Goal: Transaction & Acquisition: Purchase product/service

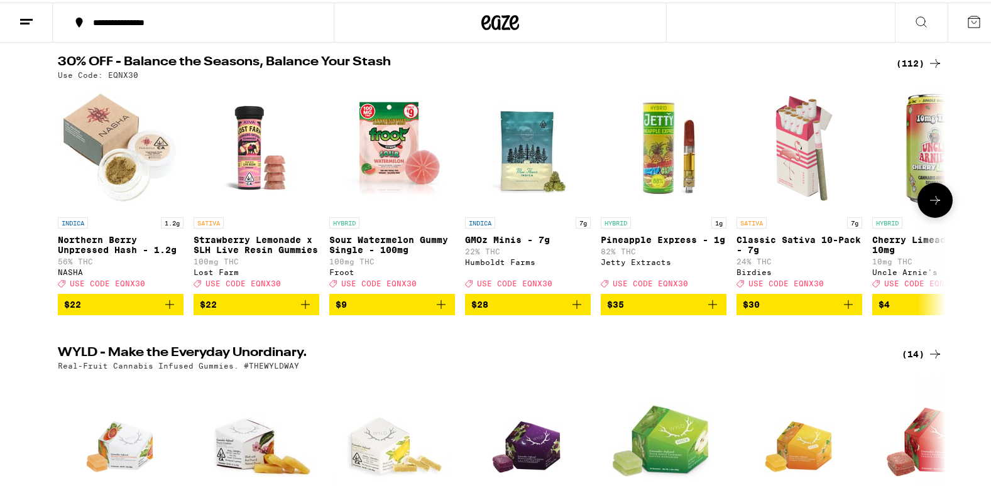
click at [933, 202] on icon at bounding box center [935, 198] width 10 height 9
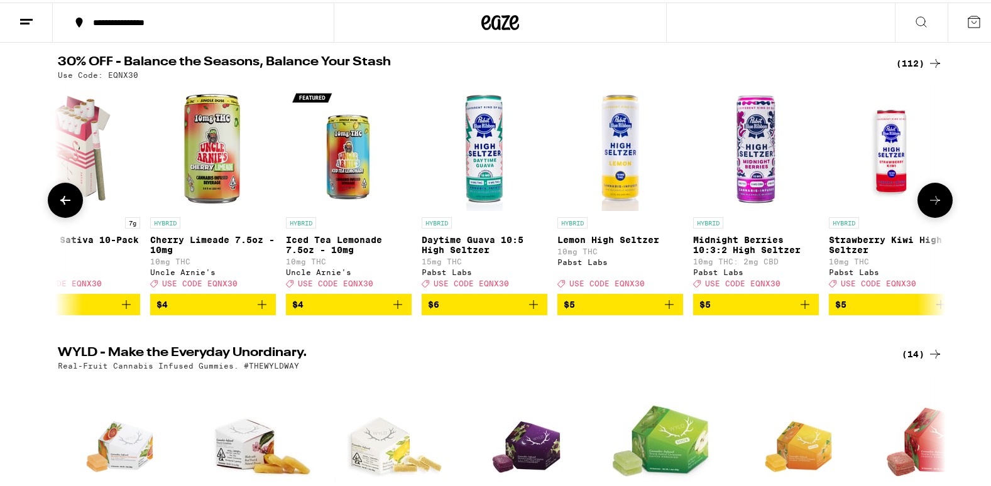
scroll to position [0, 748]
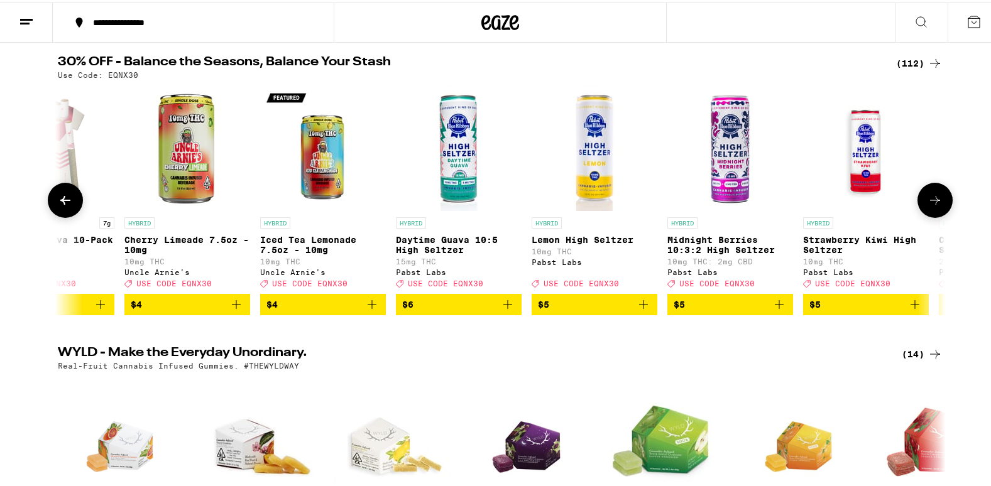
click at [933, 202] on icon at bounding box center [935, 198] width 10 height 9
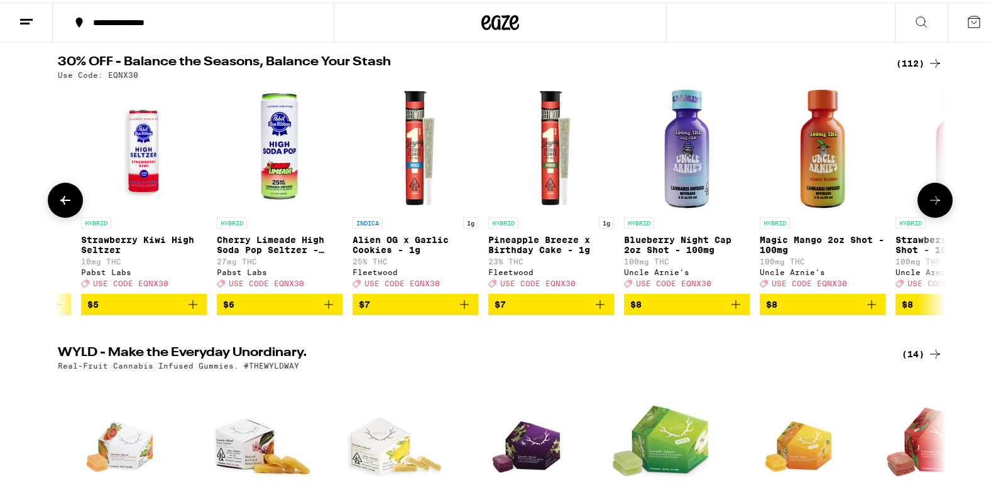
scroll to position [0, 1496]
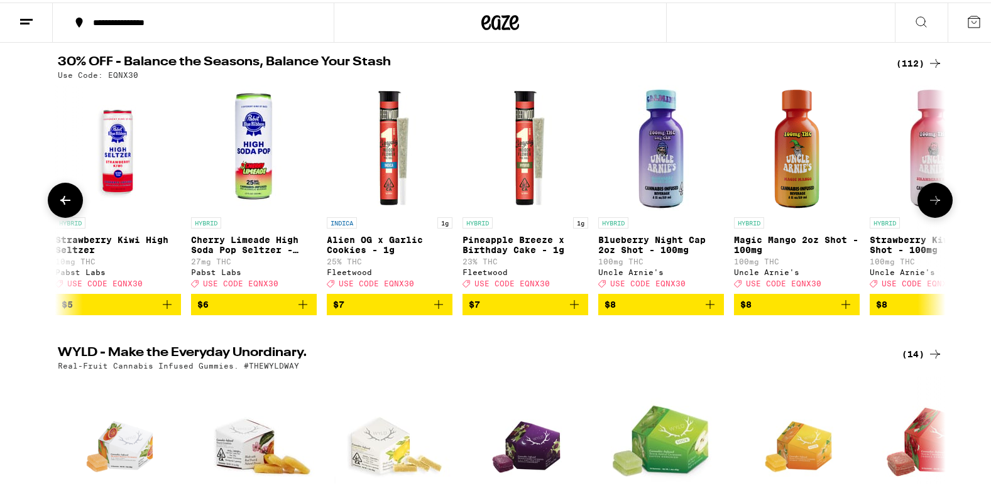
click at [933, 202] on icon at bounding box center [935, 198] width 10 height 9
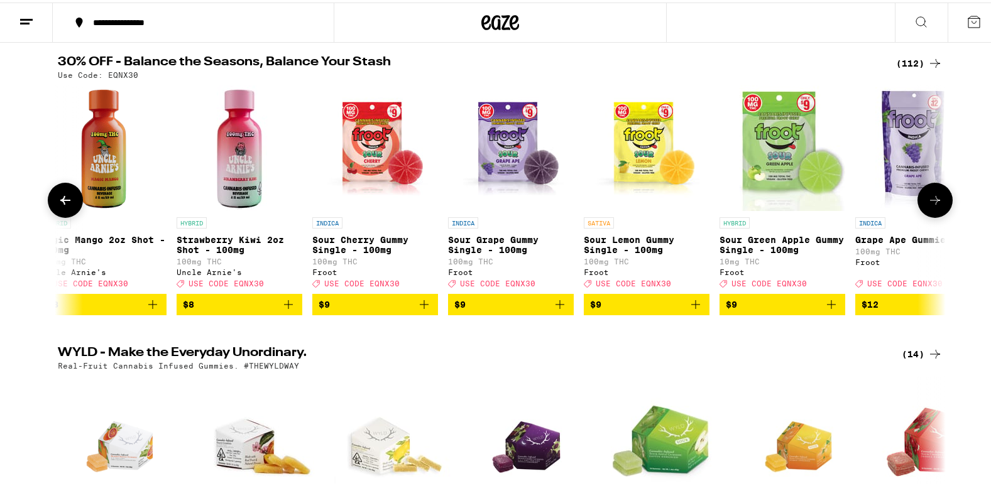
scroll to position [0, 2243]
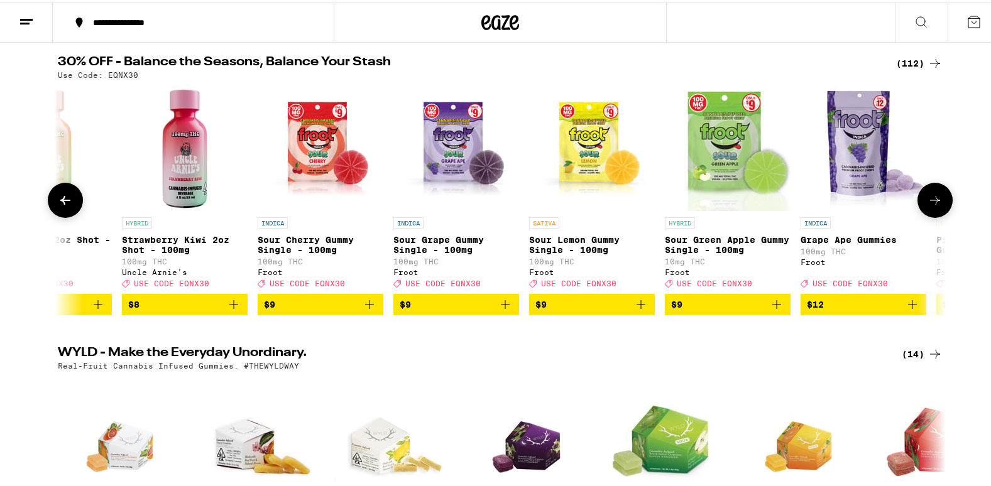
click at [933, 202] on icon at bounding box center [935, 198] width 10 height 9
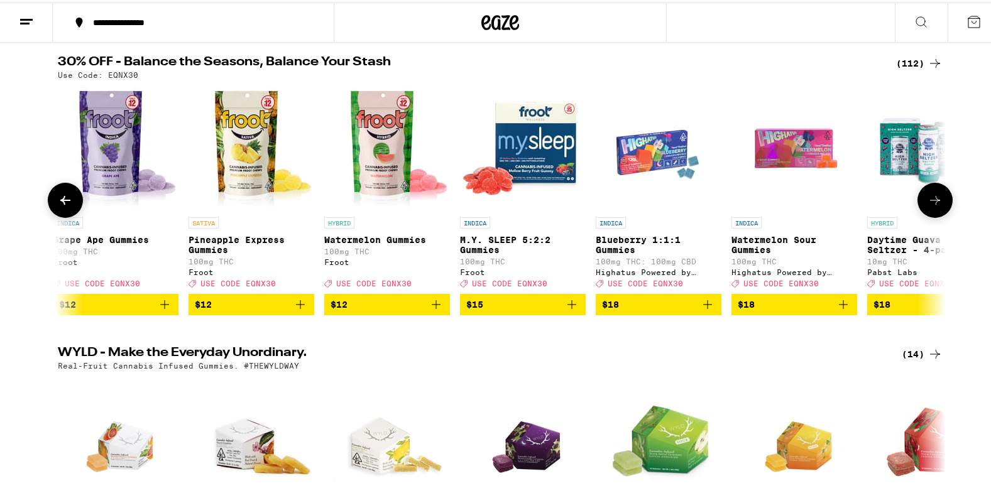
click at [933, 202] on icon at bounding box center [935, 198] width 10 height 9
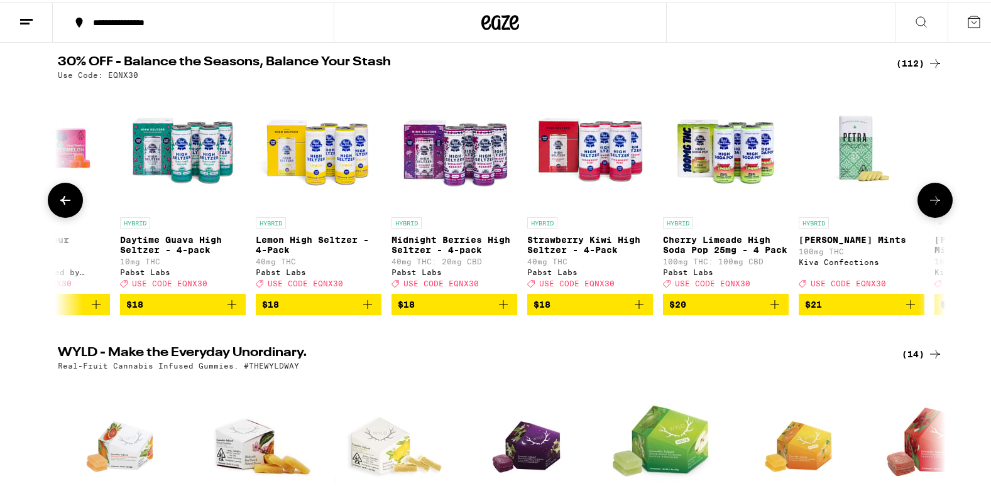
scroll to position [0, 3739]
click at [933, 202] on icon at bounding box center [935, 198] width 10 height 9
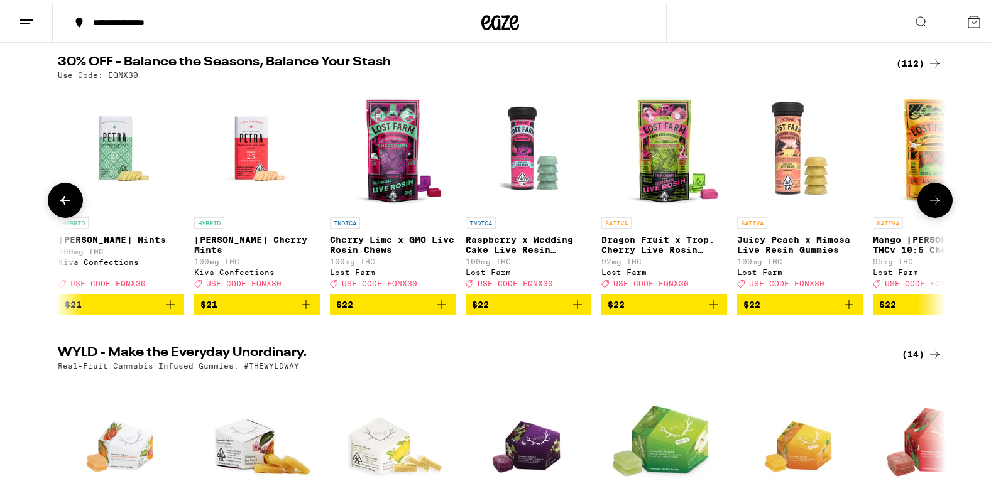
scroll to position [0, 4487]
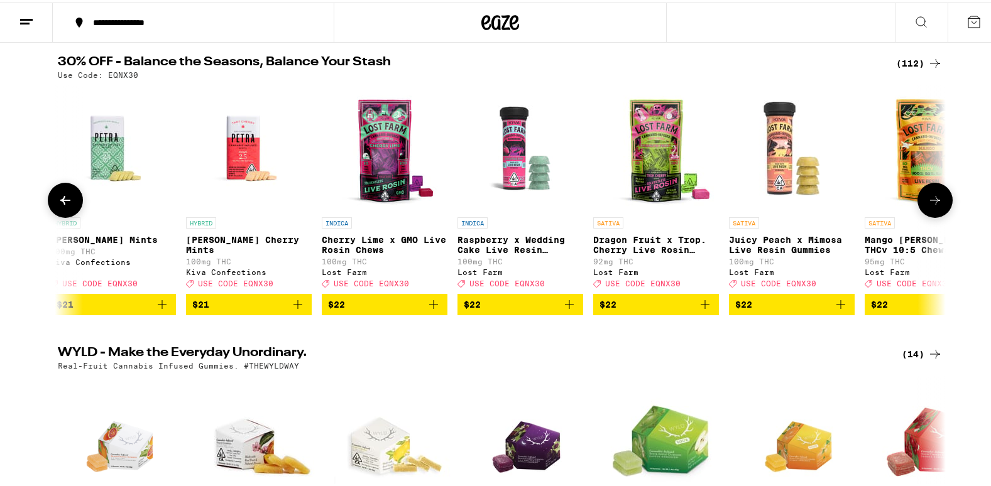
click at [933, 202] on icon at bounding box center [935, 198] width 10 height 9
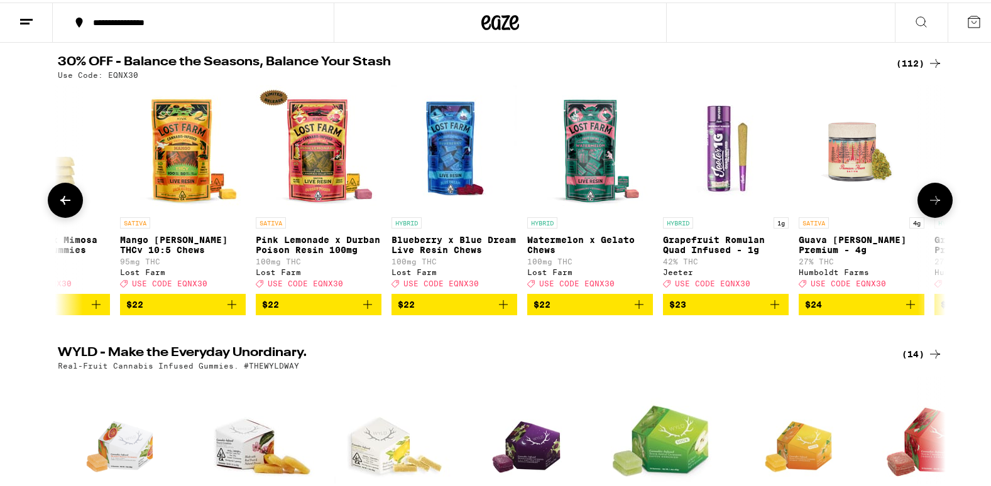
scroll to position [0, 5235]
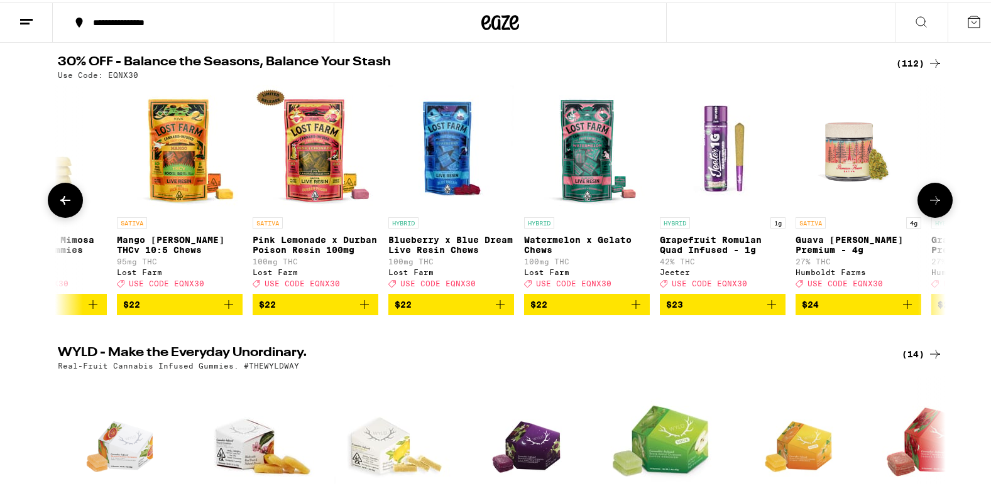
click at [933, 202] on icon at bounding box center [935, 198] width 10 height 9
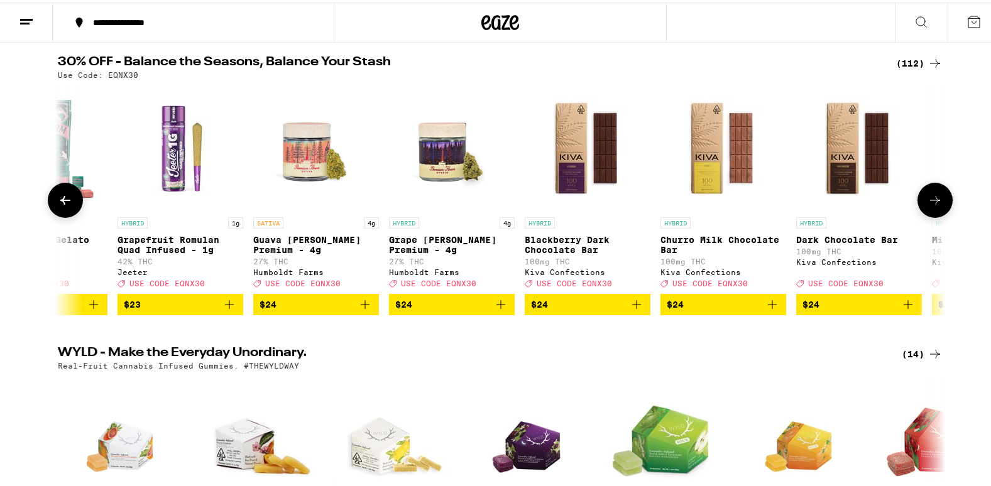
scroll to position [0, 5982]
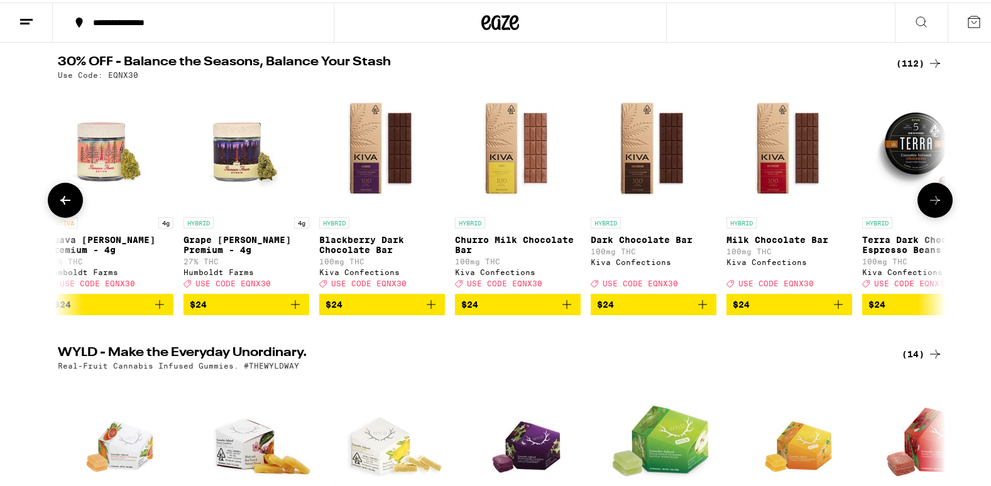
click at [933, 202] on icon at bounding box center [935, 198] width 10 height 9
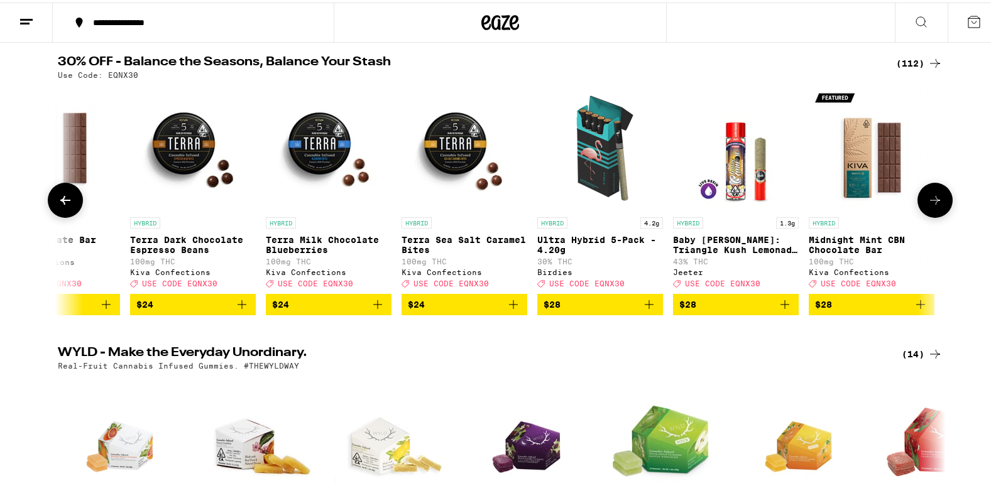
scroll to position [0, 6730]
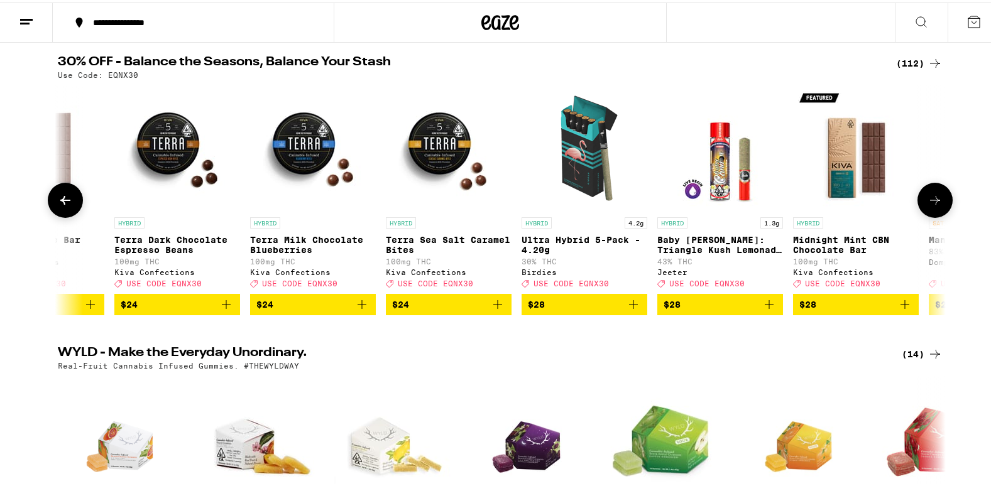
click at [56, 212] on button at bounding box center [65, 197] width 35 height 35
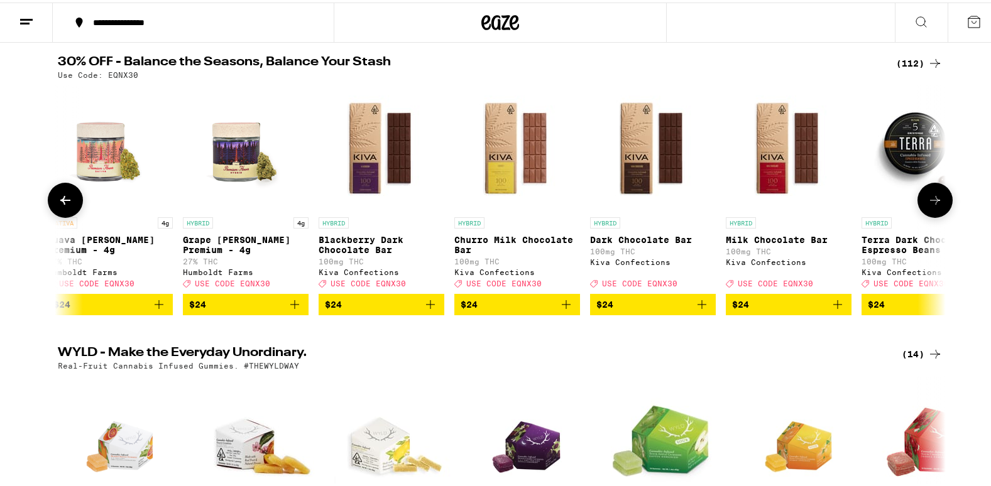
scroll to position [0, 5982]
click at [929, 203] on icon at bounding box center [935, 197] width 15 height 15
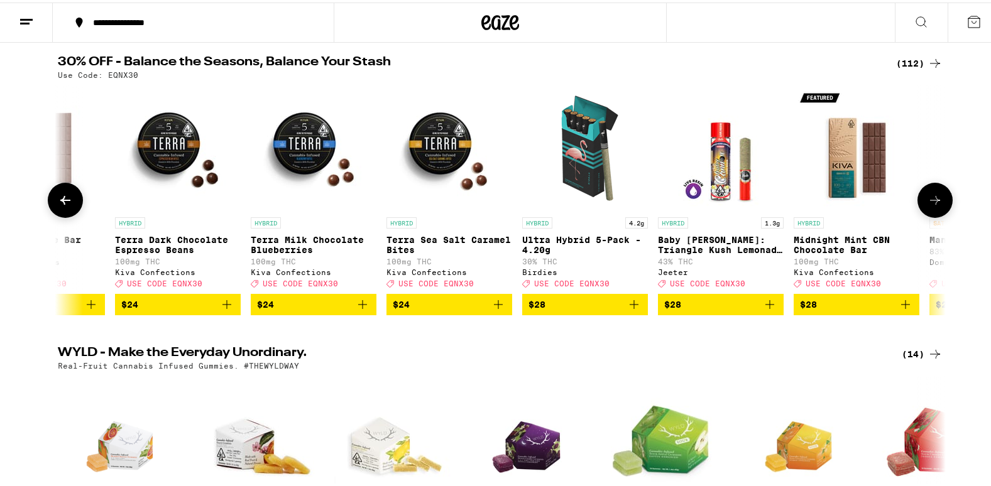
scroll to position [0, 6730]
click at [929, 203] on icon at bounding box center [935, 197] width 15 height 15
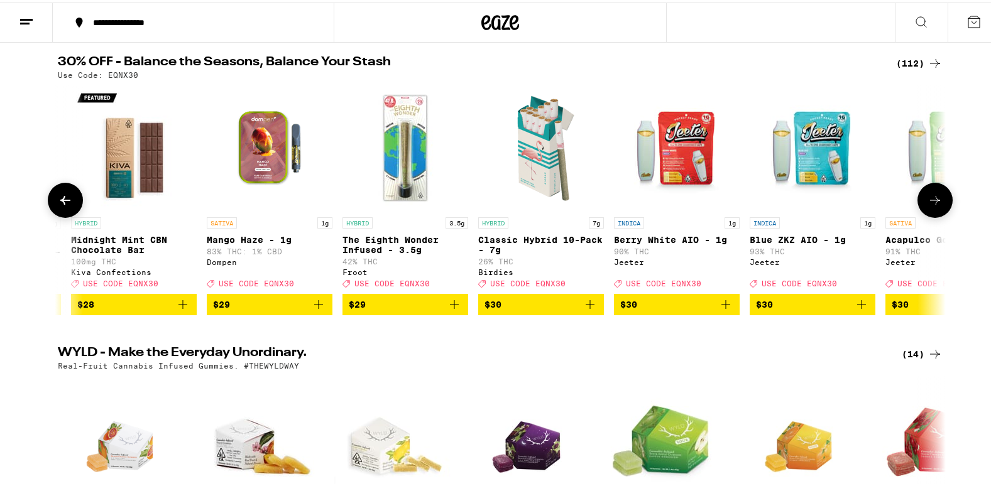
scroll to position [0, 7478]
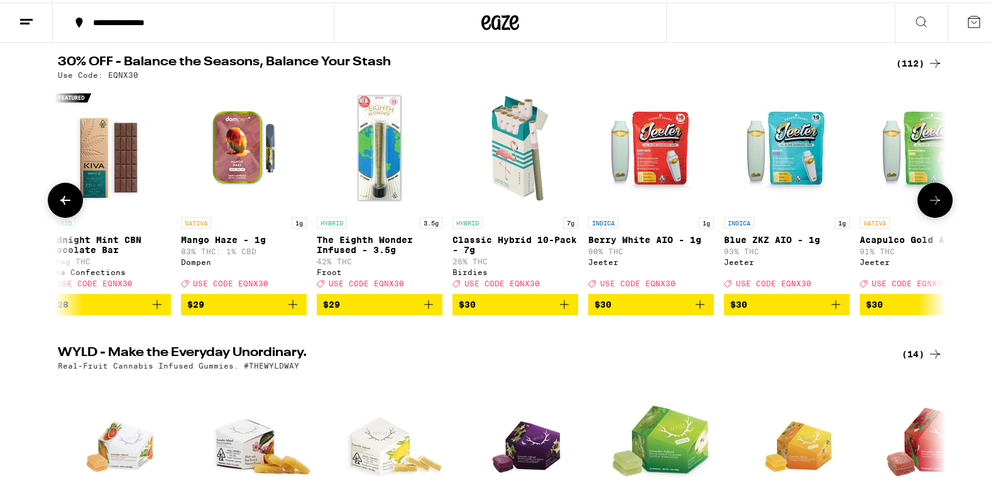
click at [929, 203] on icon at bounding box center [935, 197] width 15 height 15
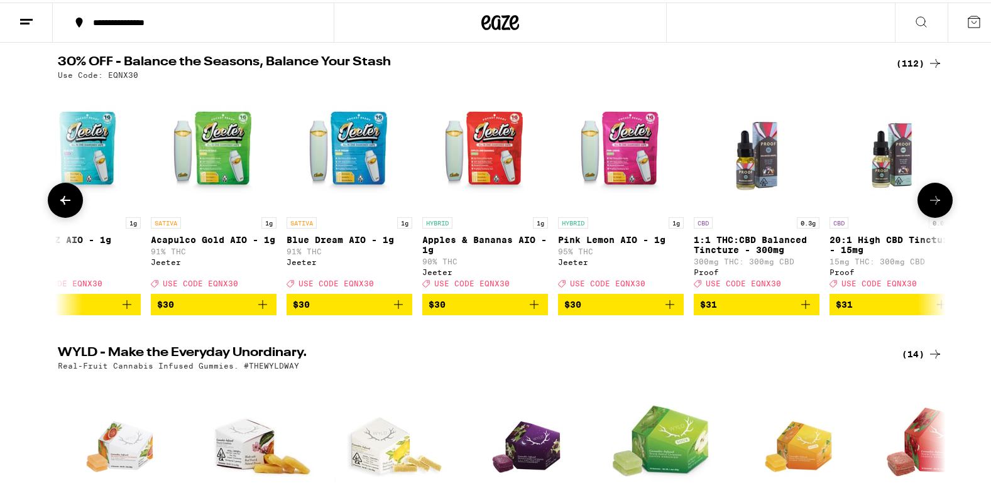
scroll to position [0, 8226]
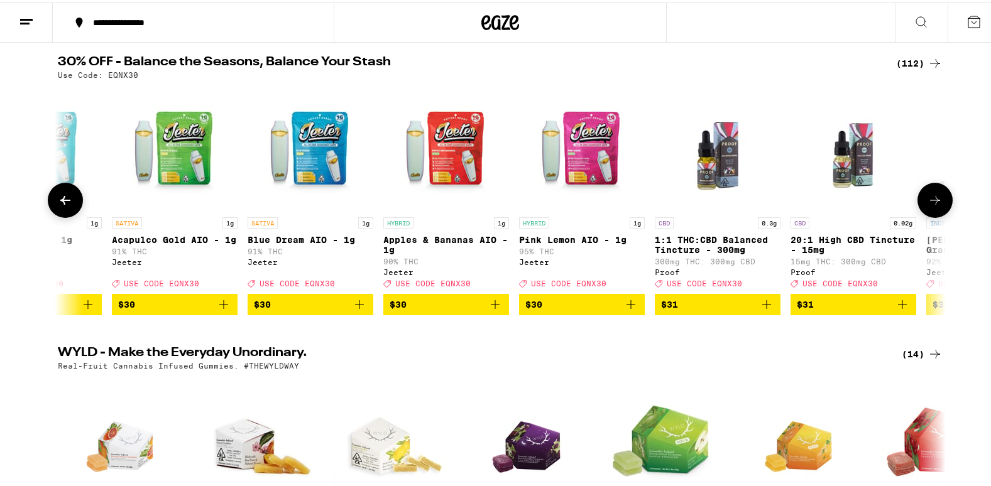
click at [929, 203] on icon at bounding box center [935, 197] width 15 height 15
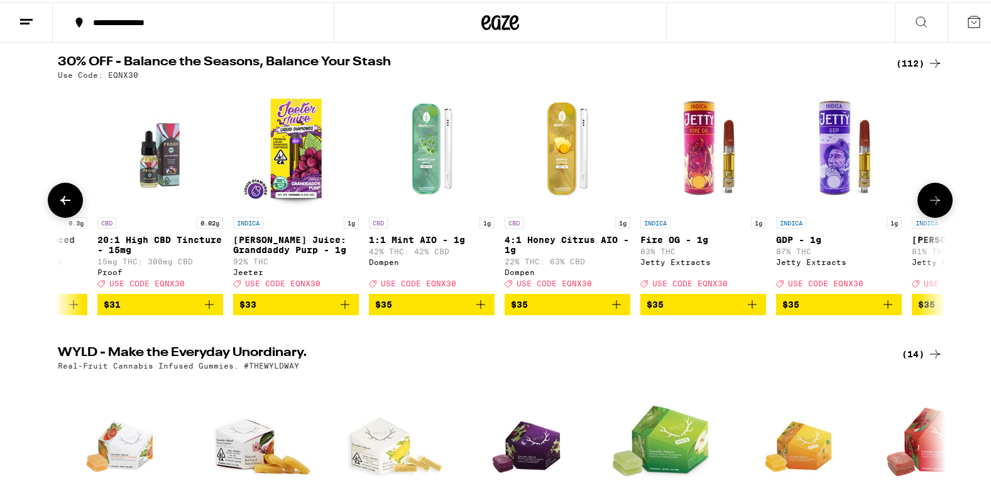
scroll to position [0, 8974]
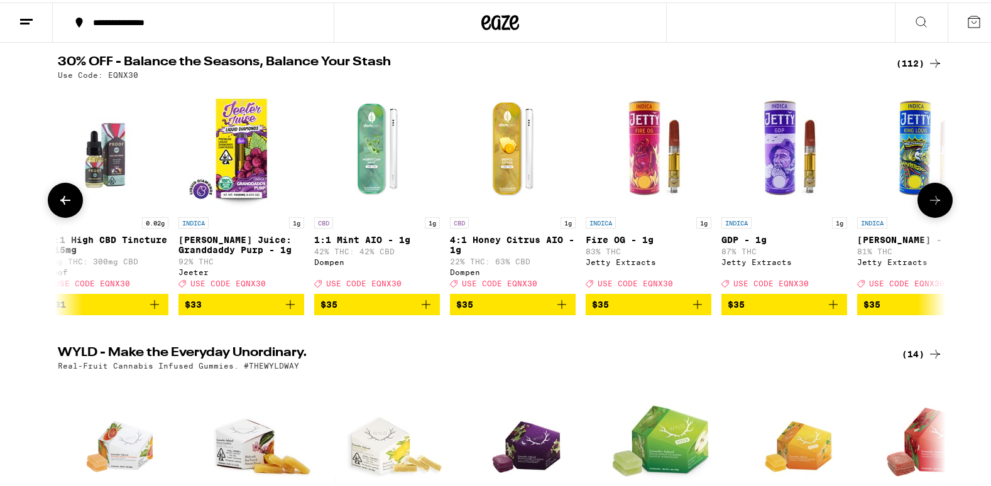
click at [929, 203] on icon at bounding box center [935, 197] width 15 height 15
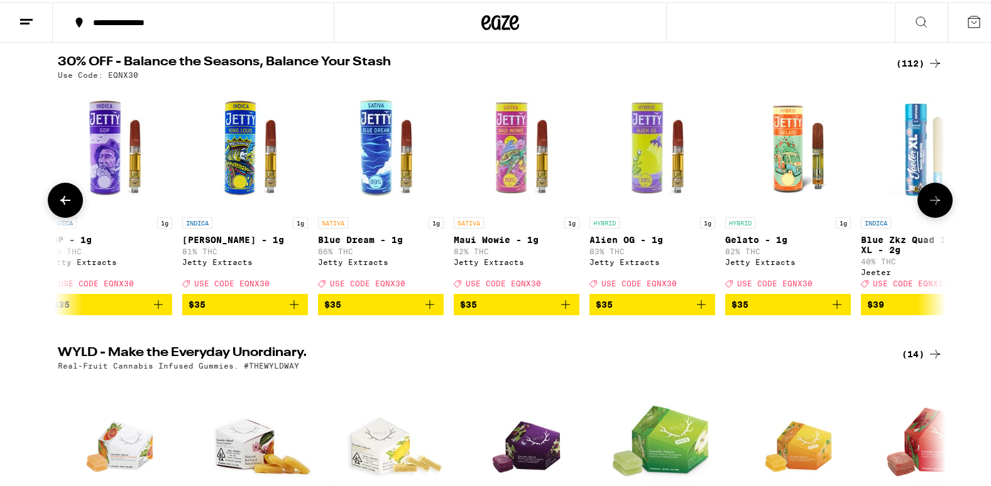
scroll to position [0, 9721]
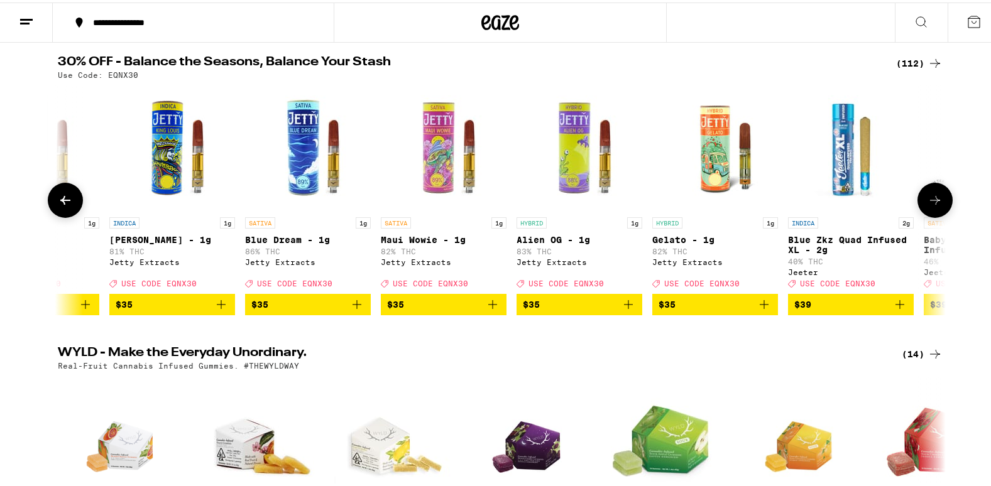
click at [929, 203] on icon at bounding box center [935, 197] width 15 height 15
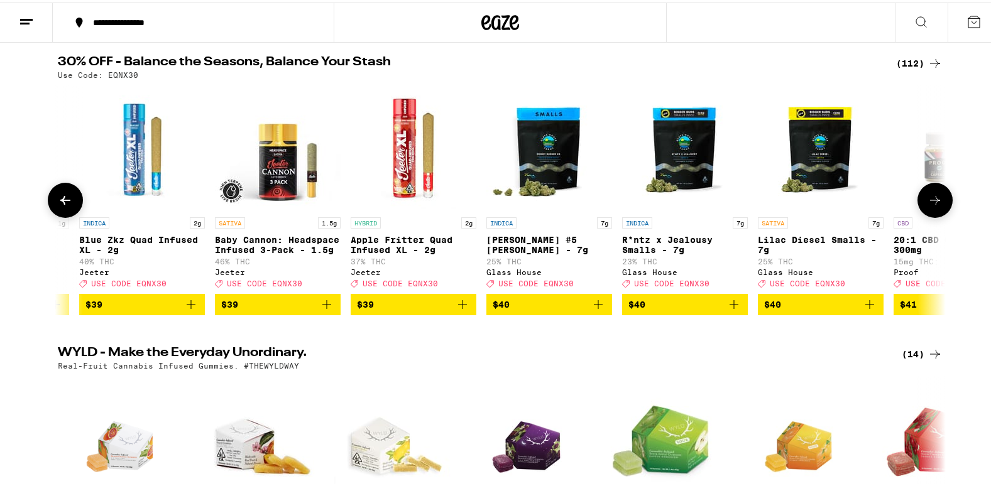
scroll to position [0, 10469]
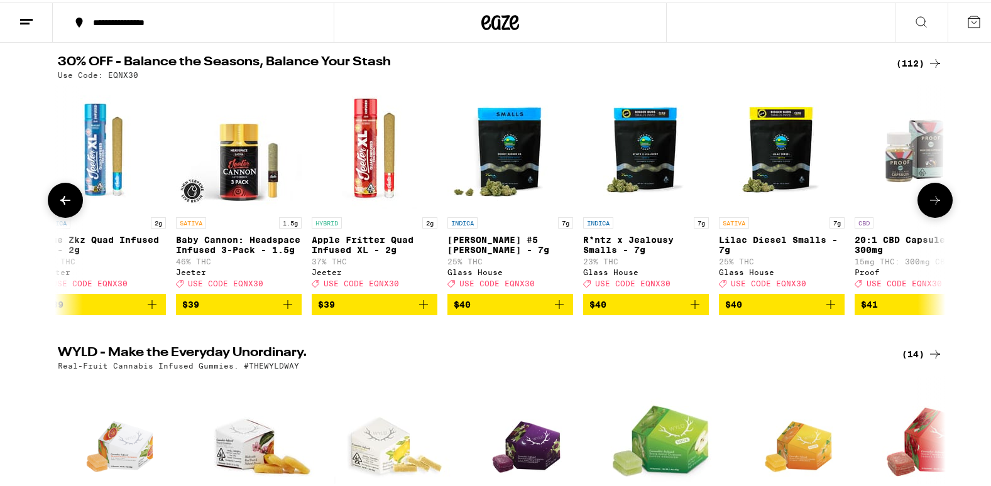
click at [929, 203] on icon at bounding box center [935, 197] width 15 height 15
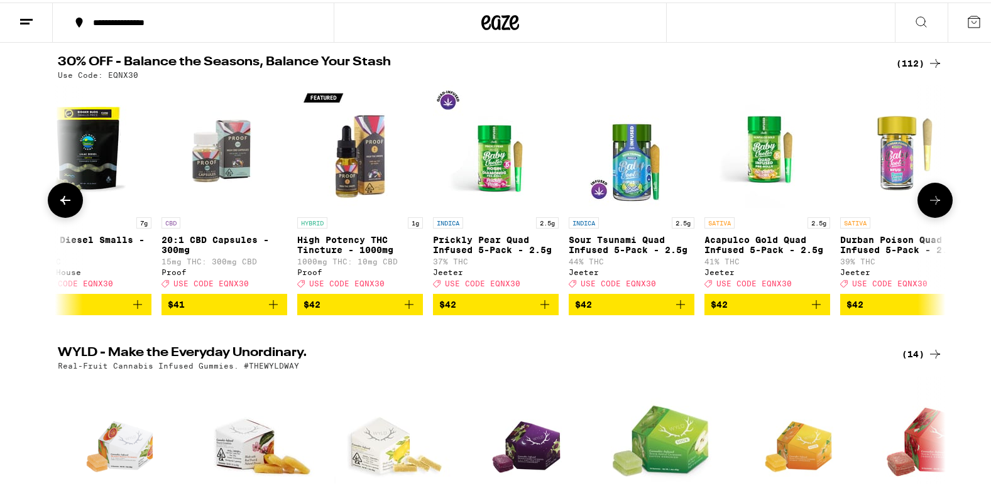
scroll to position [0, 11217]
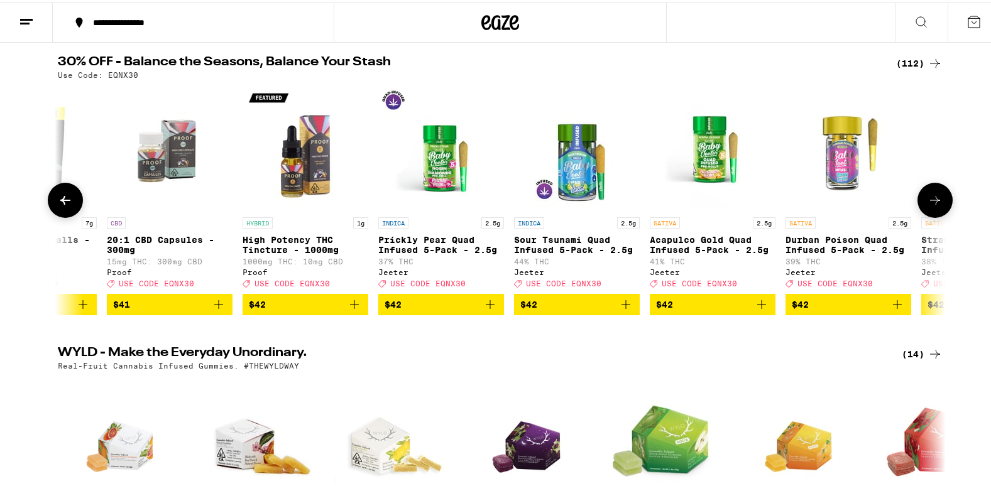
click at [929, 203] on icon at bounding box center [935, 197] width 15 height 15
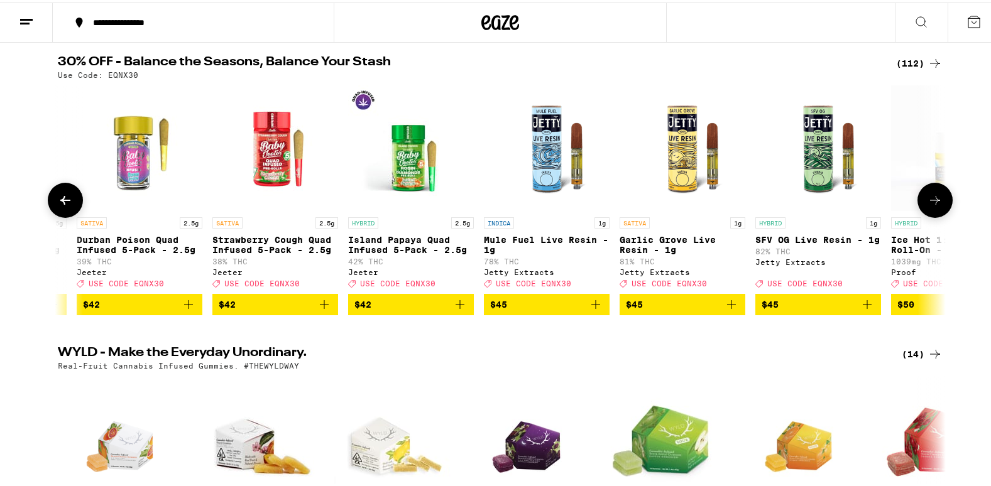
scroll to position [0, 11965]
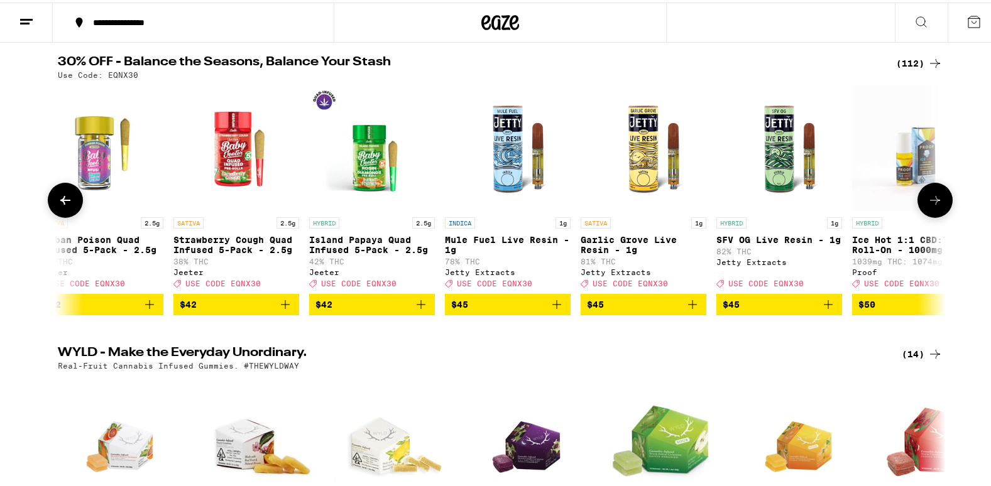
click at [929, 203] on icon at bounding box center [935, 197] width 15 height 15
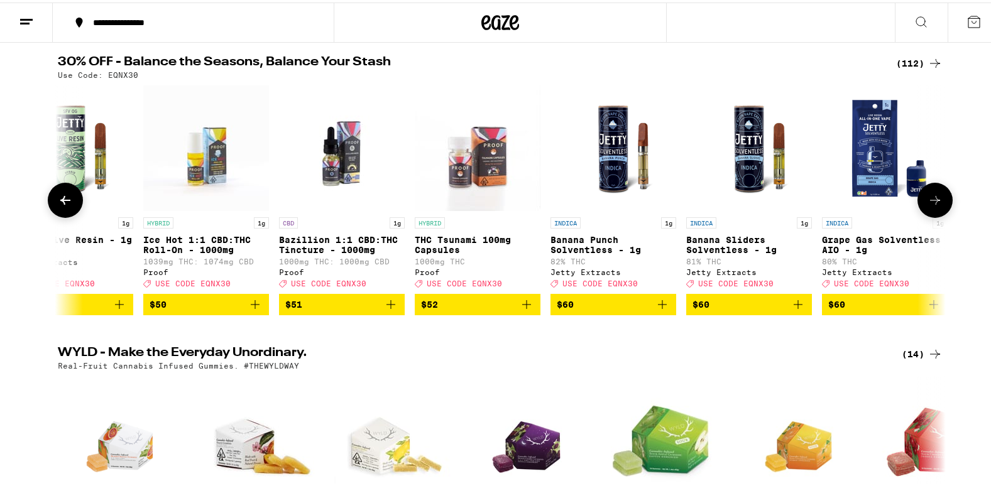
scroll to position [0, 12713]
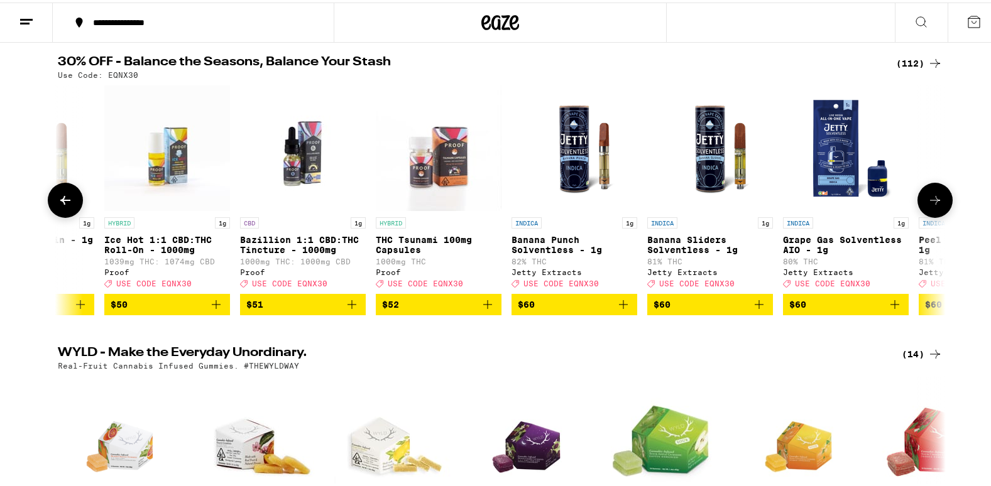
click at [929, 203] on icon at bounding box center [935, 197] width 15 height 15
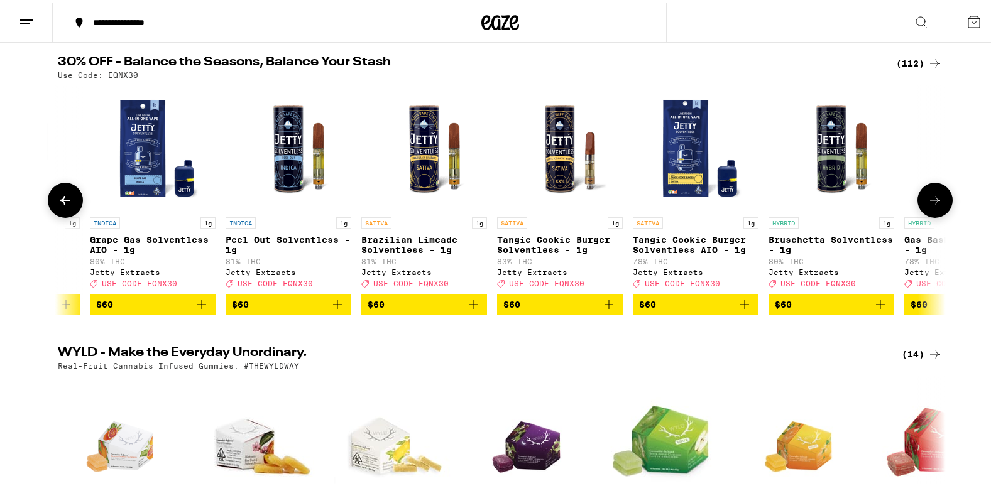
scroll to position [0, 13460]
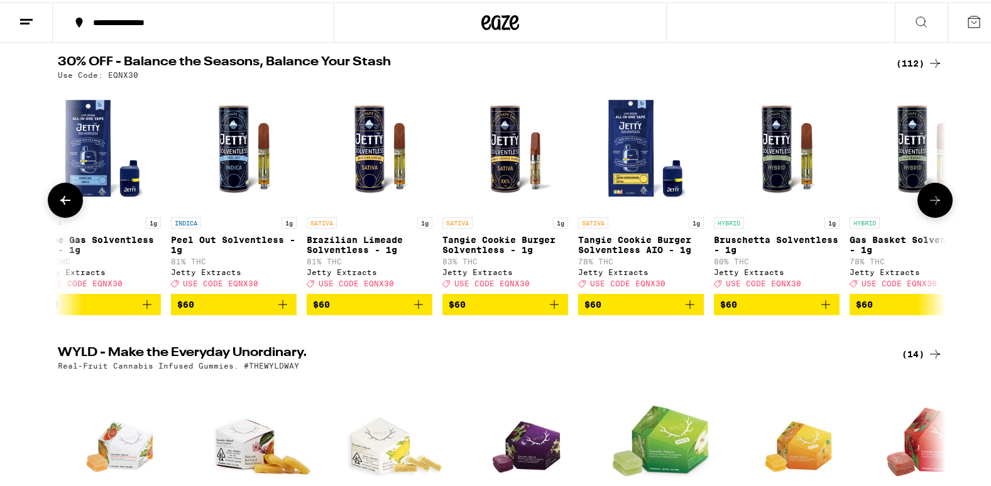
click at [929, 203] on icon at bounding box center [935, 197] width 15 height 15
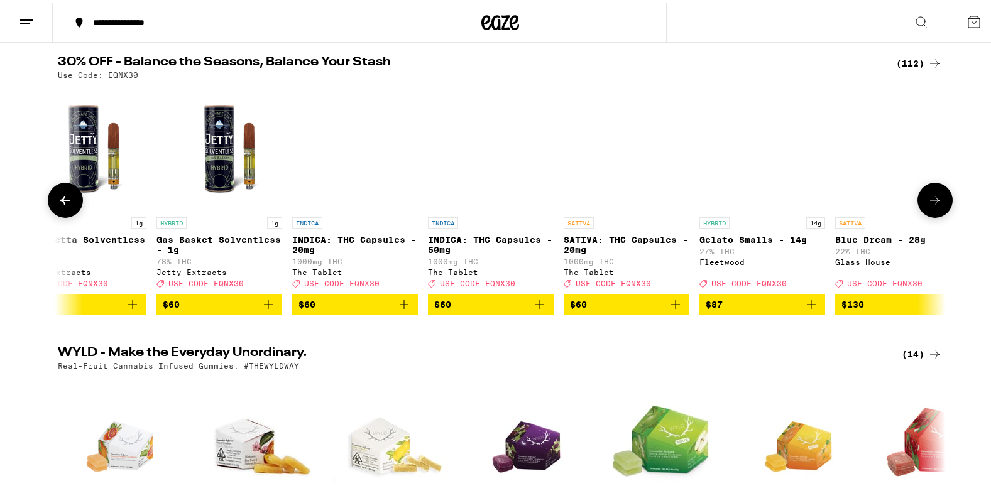
scroll to position [0, 14208]
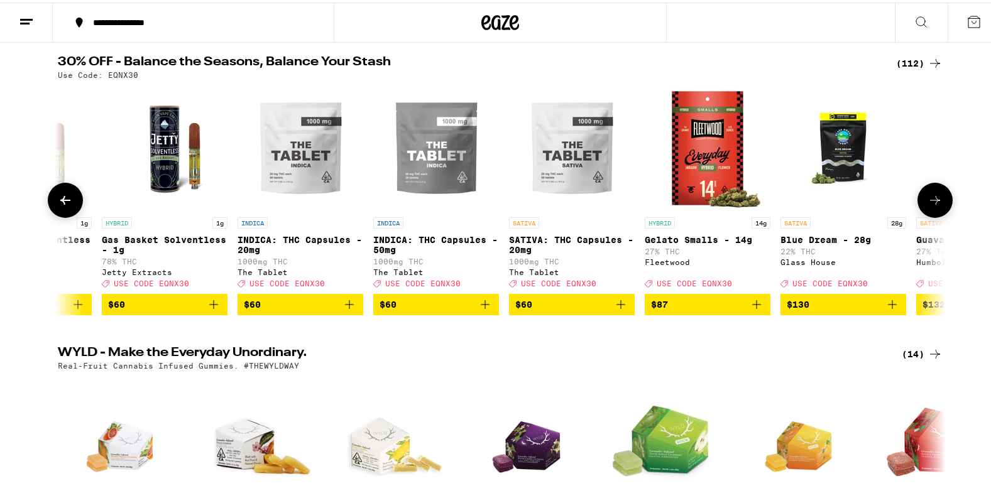
click at [756, 310] on icon "Add to bag" at bounding box center [756, 302] width 15 height 15
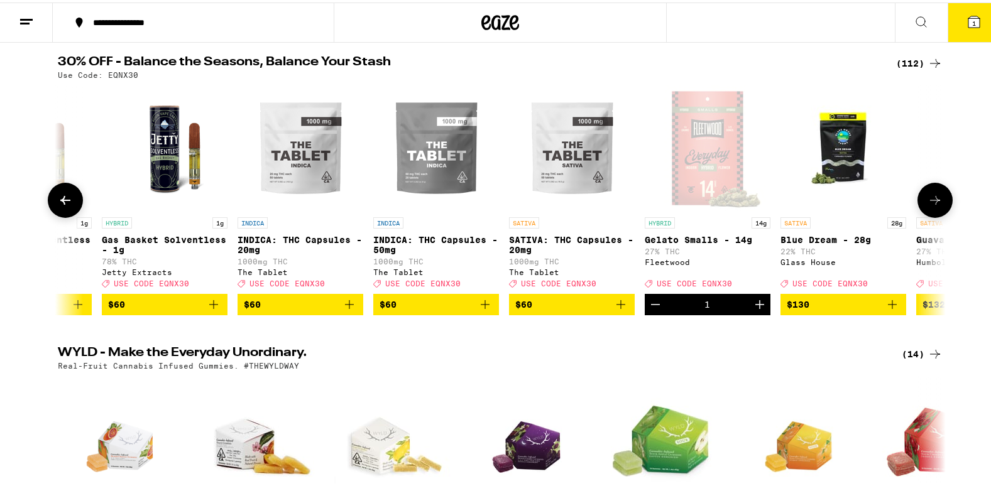
click at [930, 205] on icon at bounding box center [935, 197] width 15 height 15
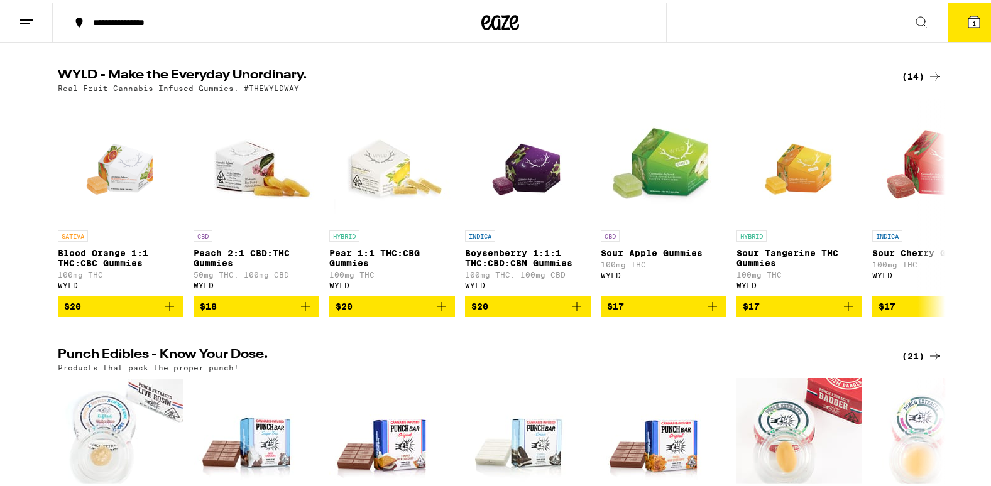
scroll to position [409, 0]
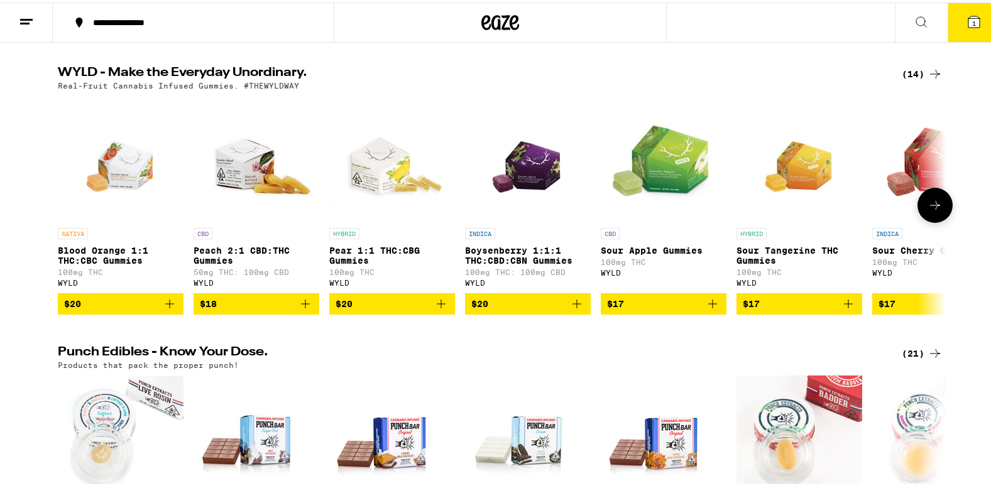
click at [928, 211] on icon at bounding box center [935, 202] width 15 height 15
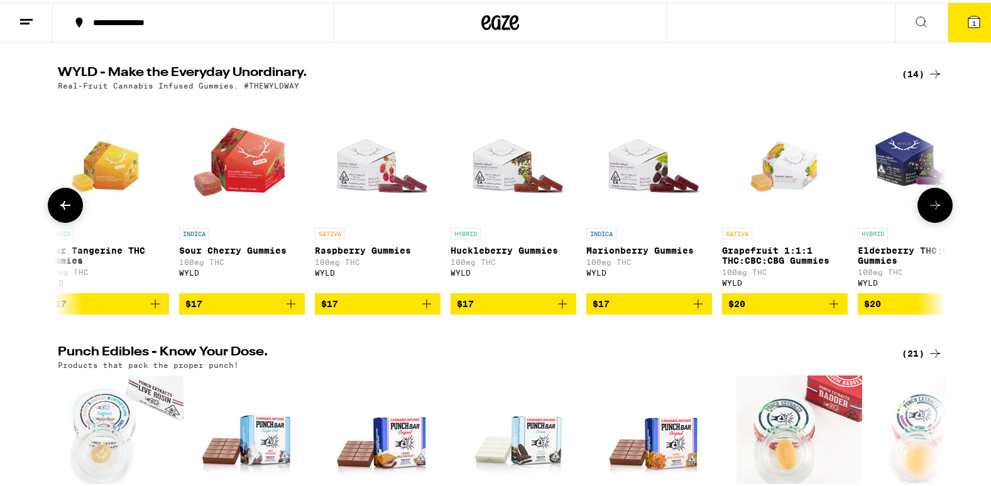
scroll to position [0, 748]
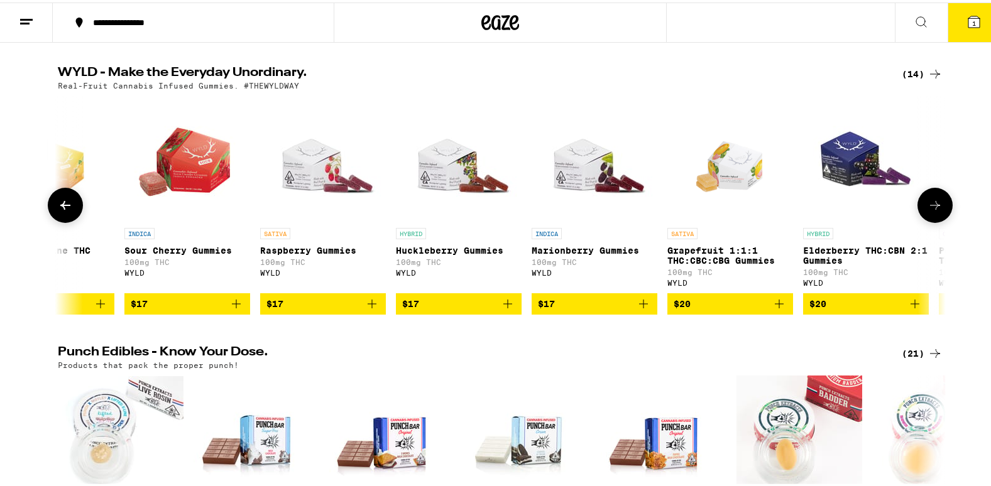
click at [928, 211] on icon at bounding box center [935, 202] width 15 height 15
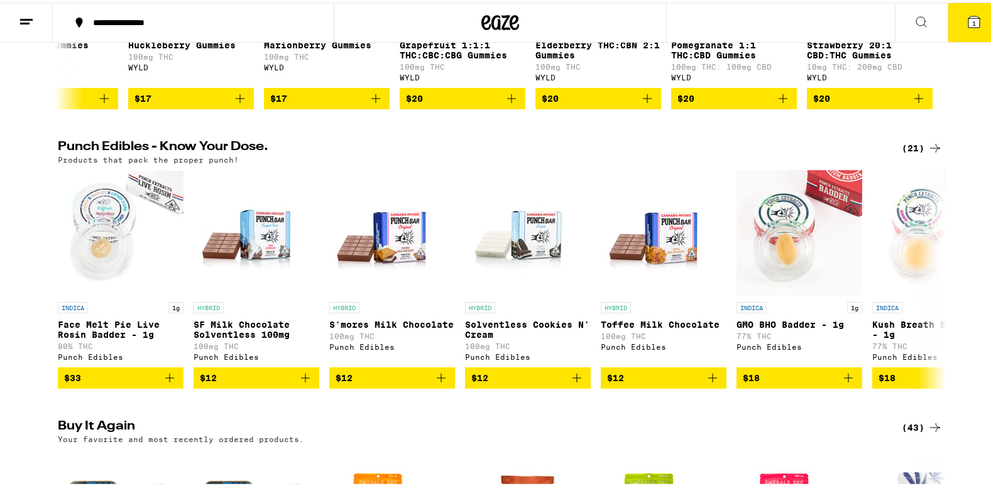
scroll to position [620, 0]
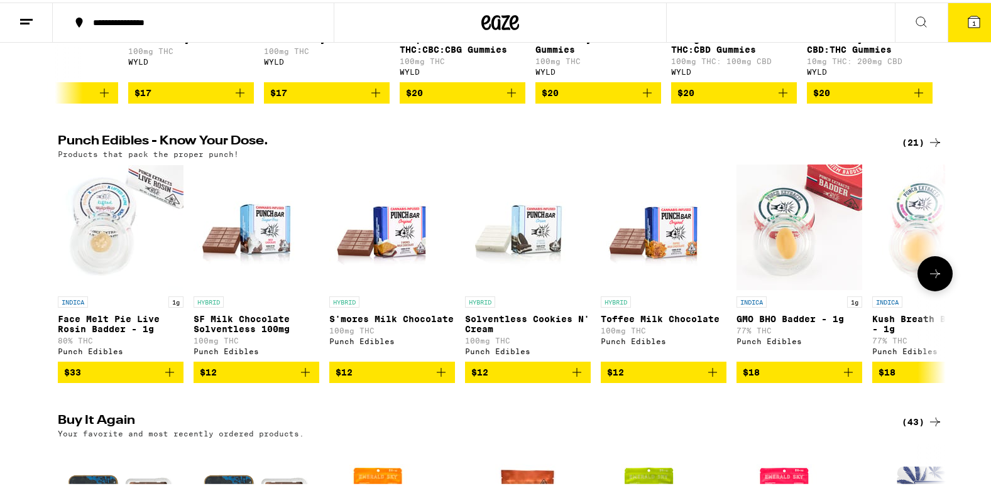
click at [936, 279] on icon at bounding box center [935, 271] width 15 height 15
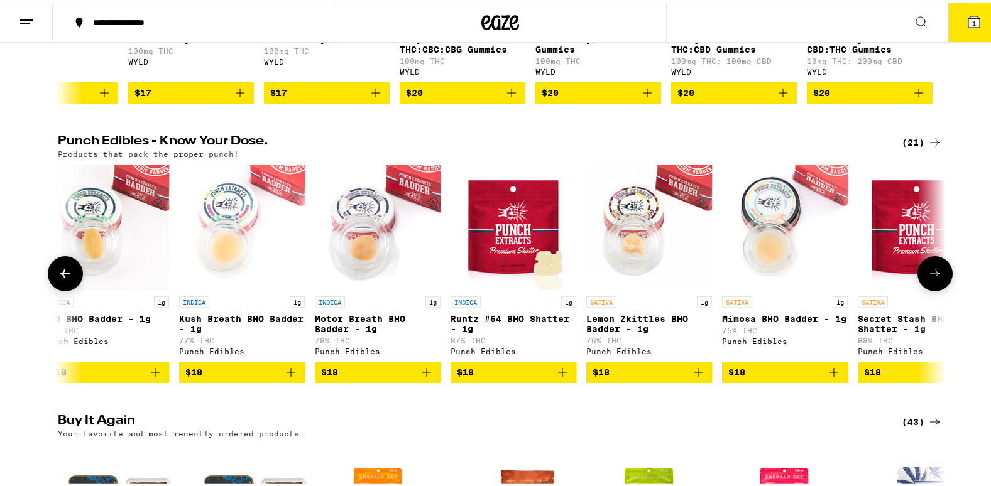
scroll to position [0, 748]
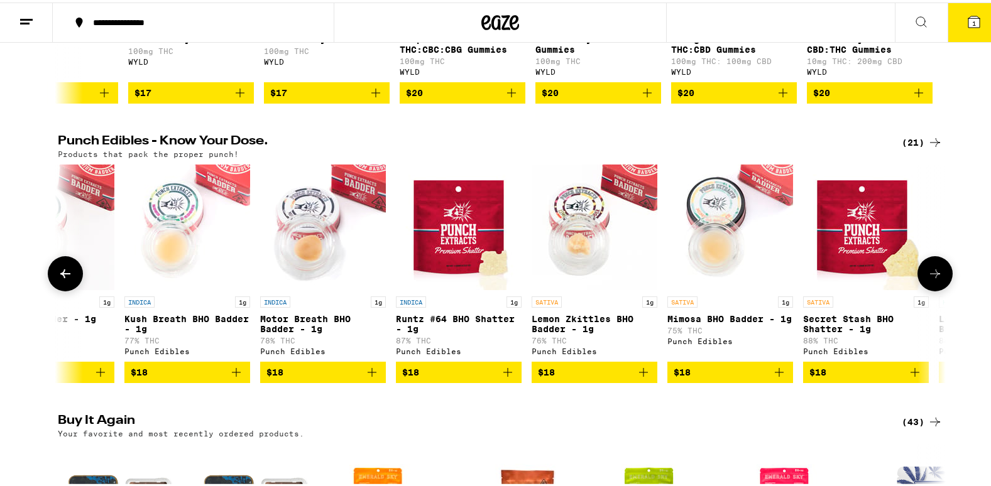
click at [936, 279] on icon at bounding box center [935, 271] width 15 height 15
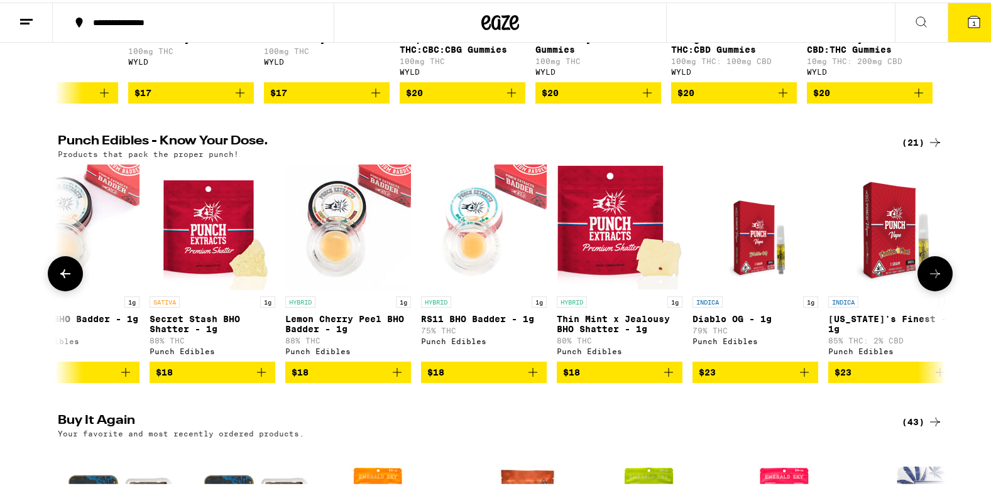
scroll to position [0, 1496]
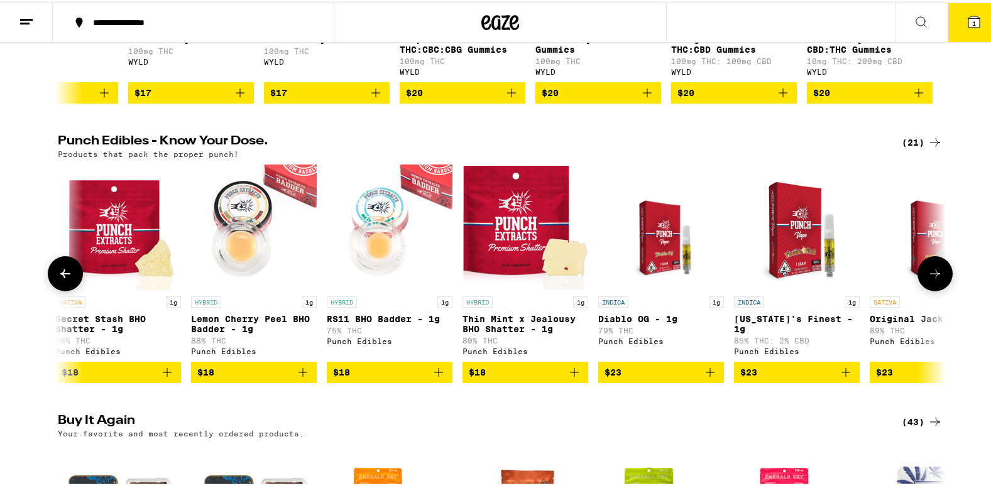
click at [936, 279] on icon at bounding box center [935, 271] width 15 height 15
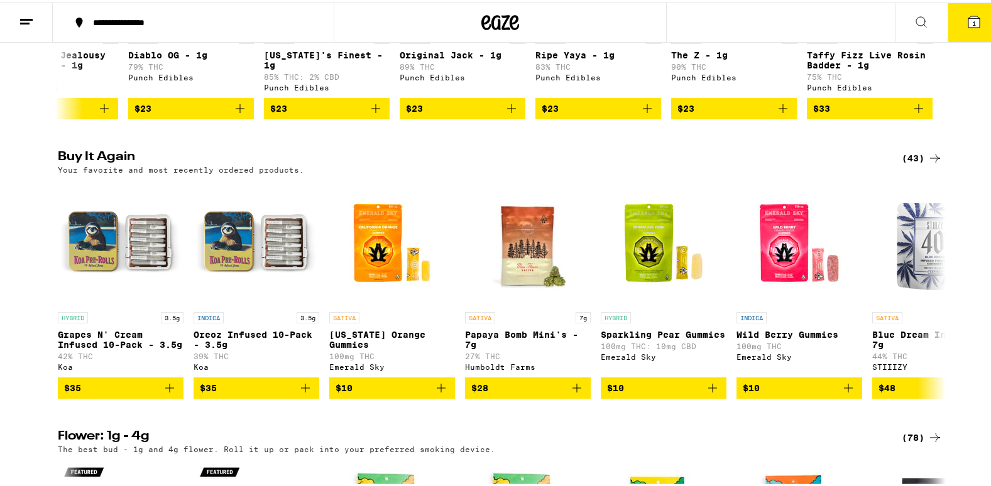
scroll to position [887, 0]
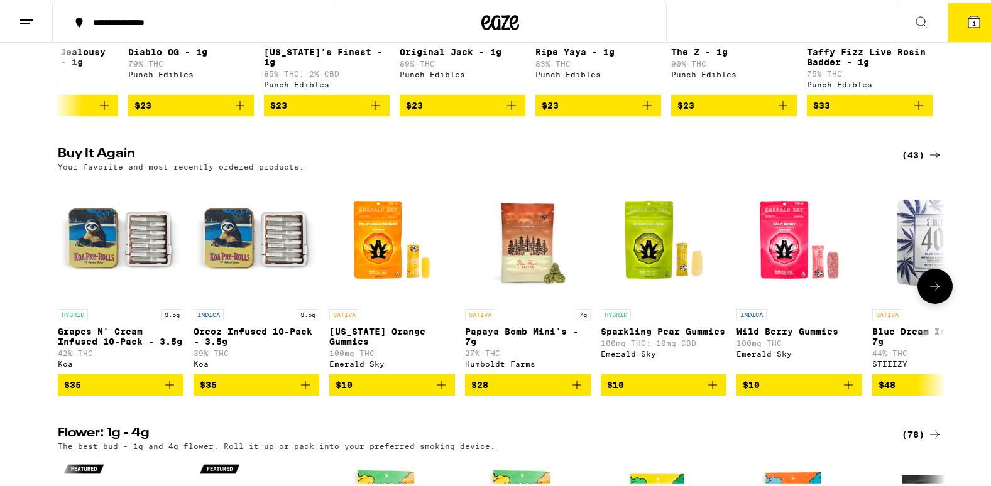
click at [929, 292] on icon at bounding box center [935, 283] width 15 height 15
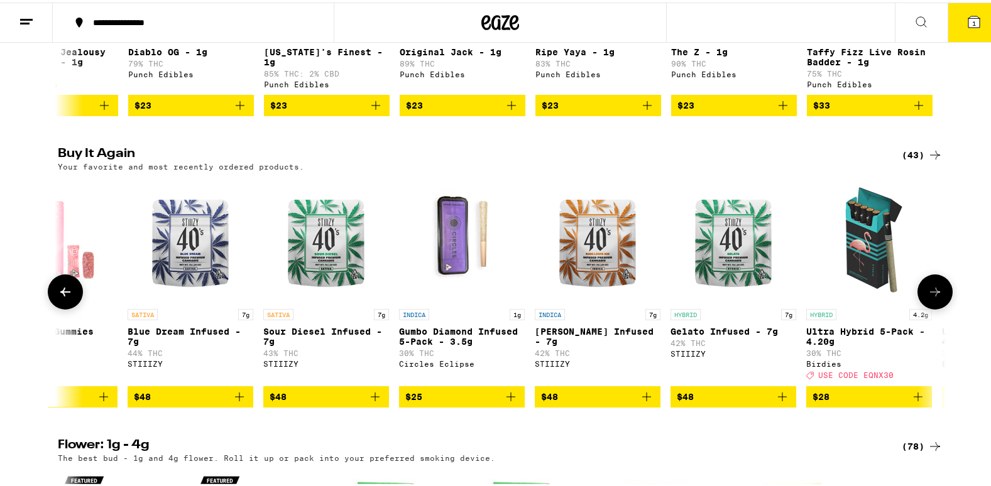
scroll to position [0, 748]
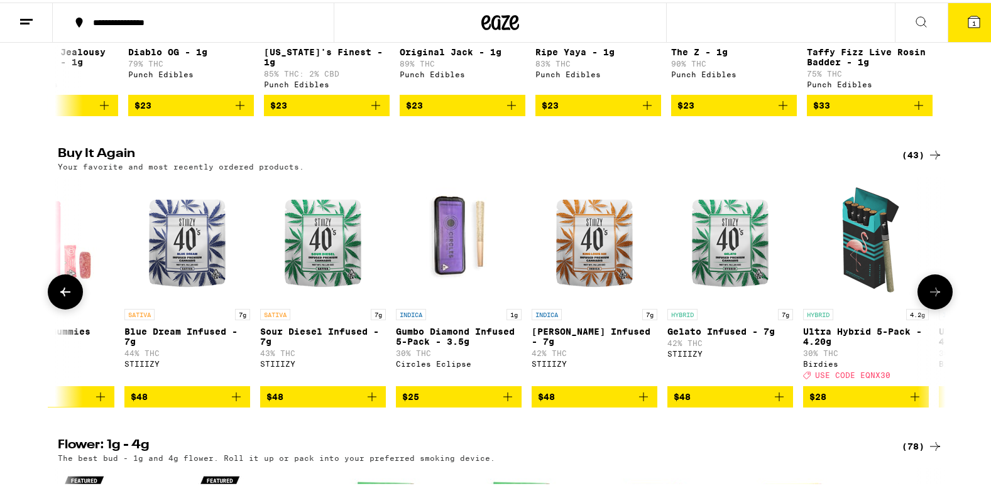
click at [929, 297] on icon at bounding box center [935, 289] width 15 height 15
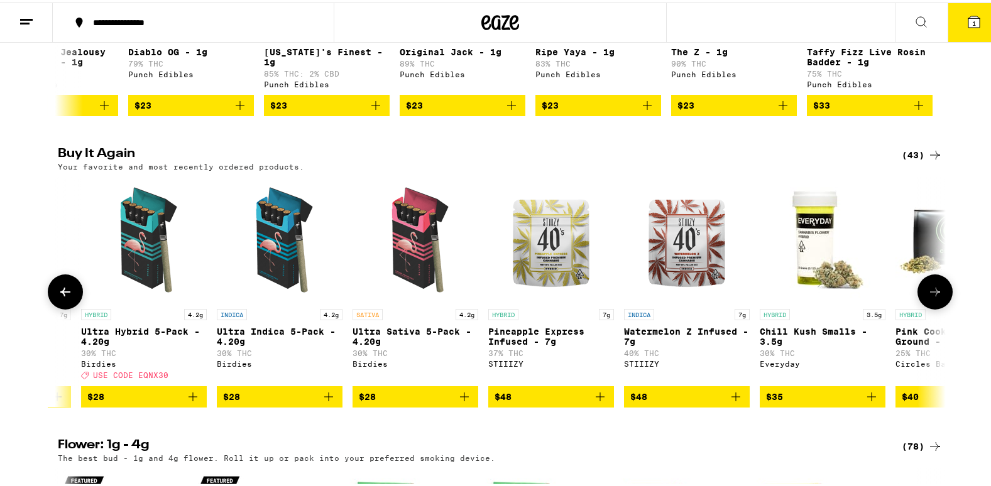
scroll to position [0, 1496]
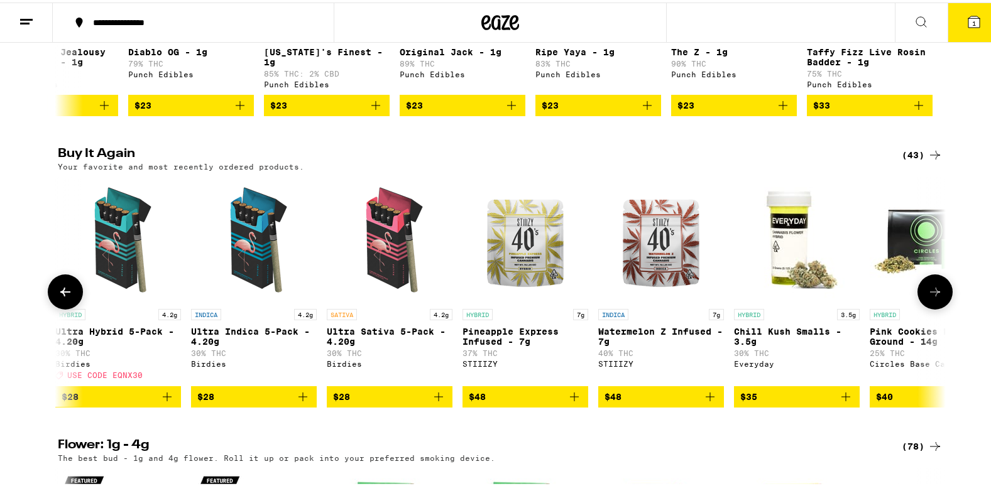
click at [160, 402] on icon "Add to bag" at bounding box center [167, 394] width 15 height 15
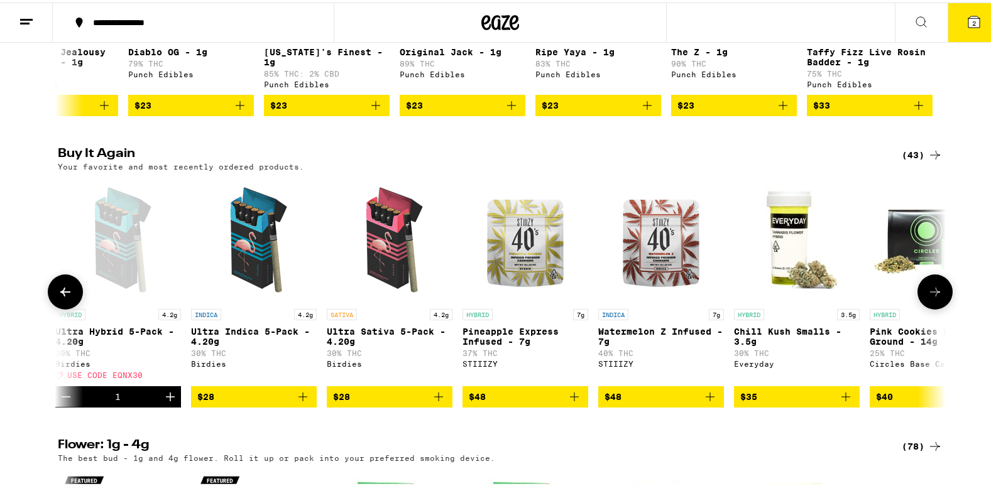
click at [301, 399] on icon "Add to bag" at bounding box center [302, 394] width 9 height 9
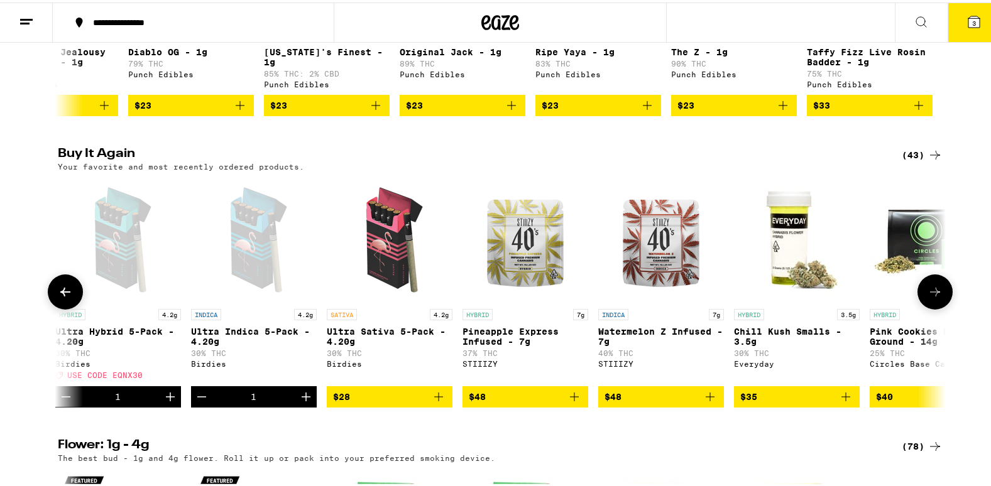
click at [441, 402] on icon "Add to bag" at bounding box center [438, 394] width 15 height 15
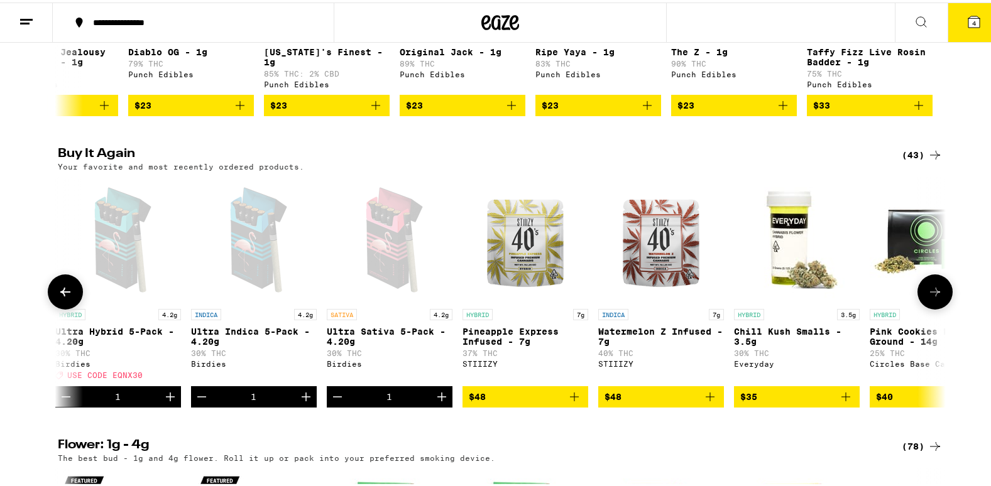
click at [932, 297] on icon at bounding box center [935, 289] width 15 height 15
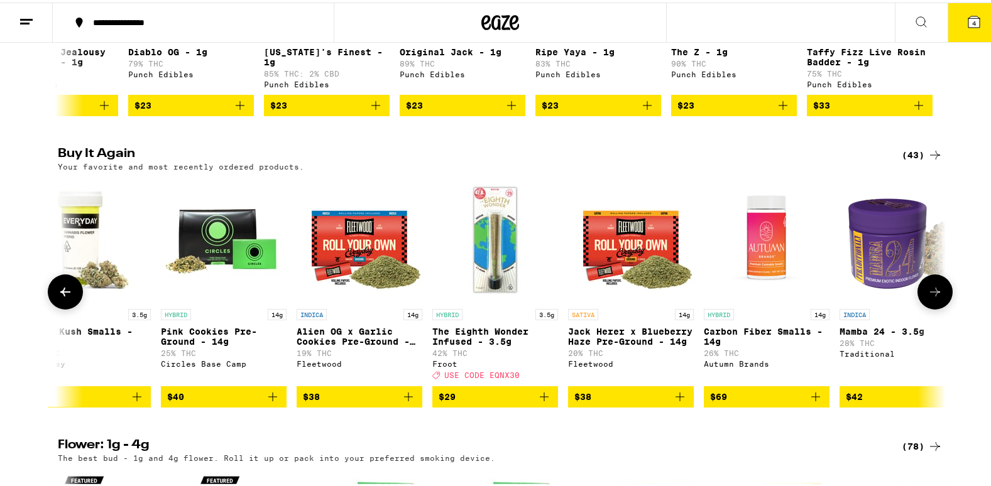
scroll to position [0, 2243]
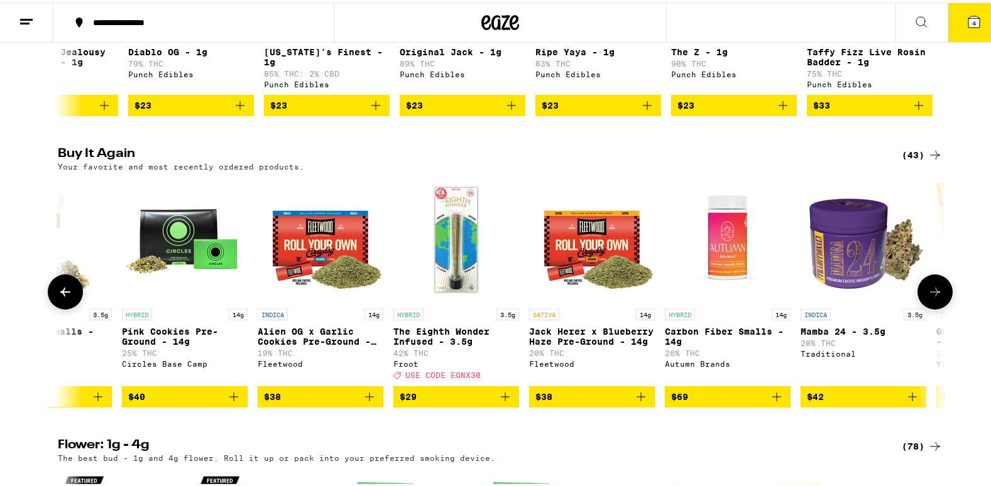
click at [932, 297] on icon at bounding box center [935, 289] width 15 height 15
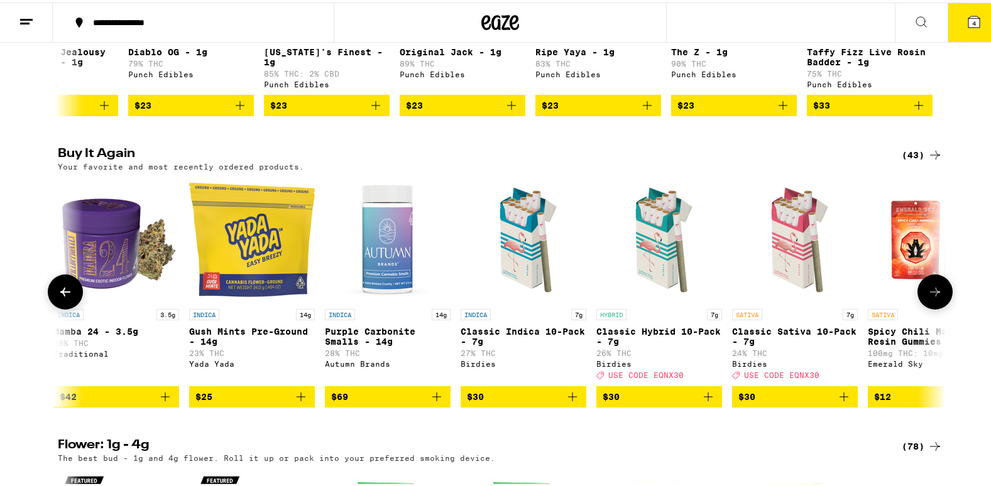
scroll to position [0, 2991]
click at [932, 297] on icon at bounding box center [935, 289] width 15 height 15
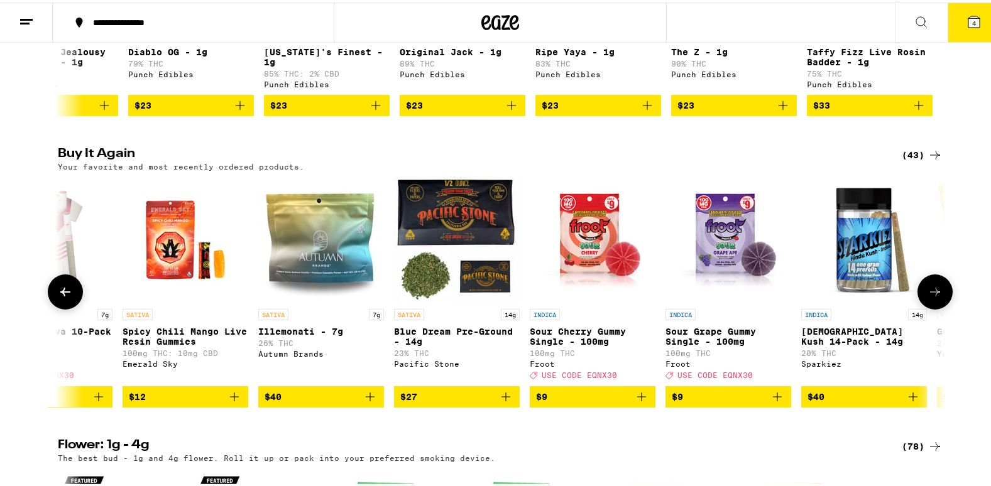
scroll to position [0, 3739]
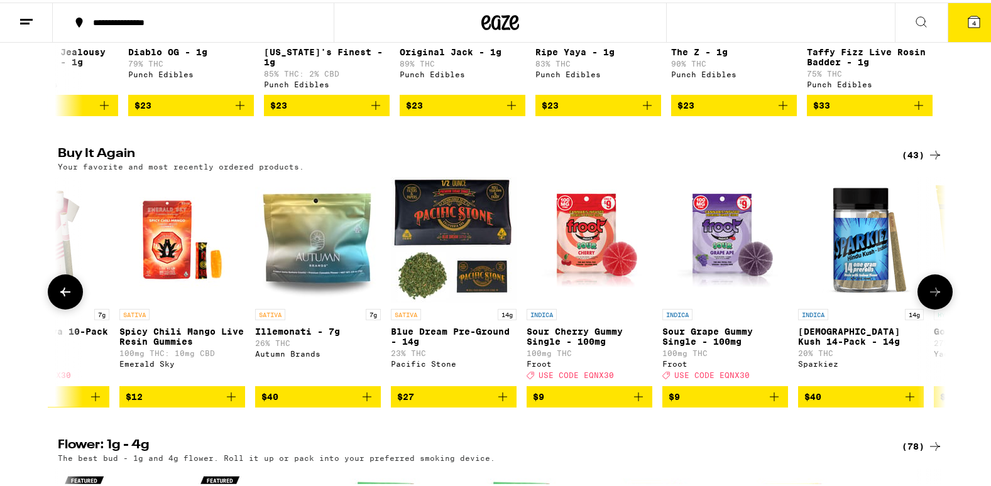
click at [932, 297] on icon at bounding box center [935, 289] width 15 height 15
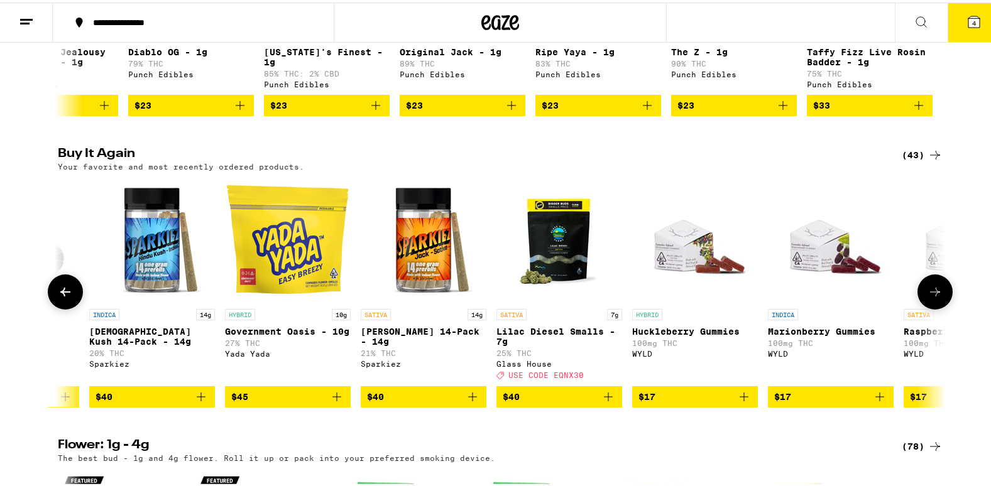
scroll to position [0, 4487]
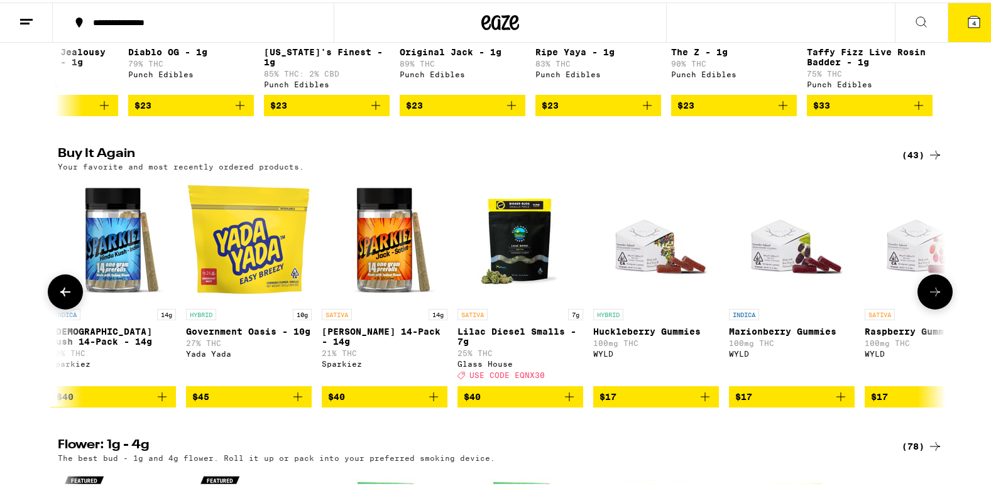
click at [932, 297] on icon at bounding box center [935, 289] width 15 height 15
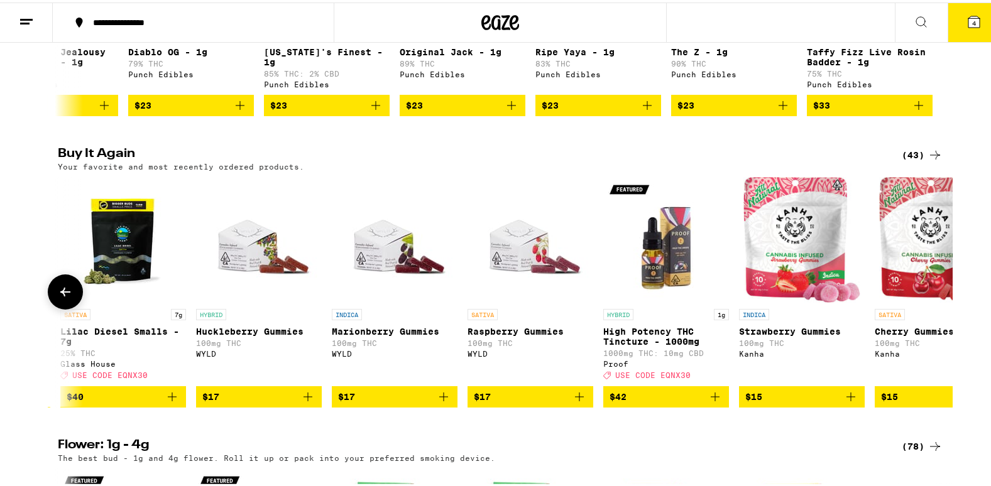
scroll to position [0, 4952]
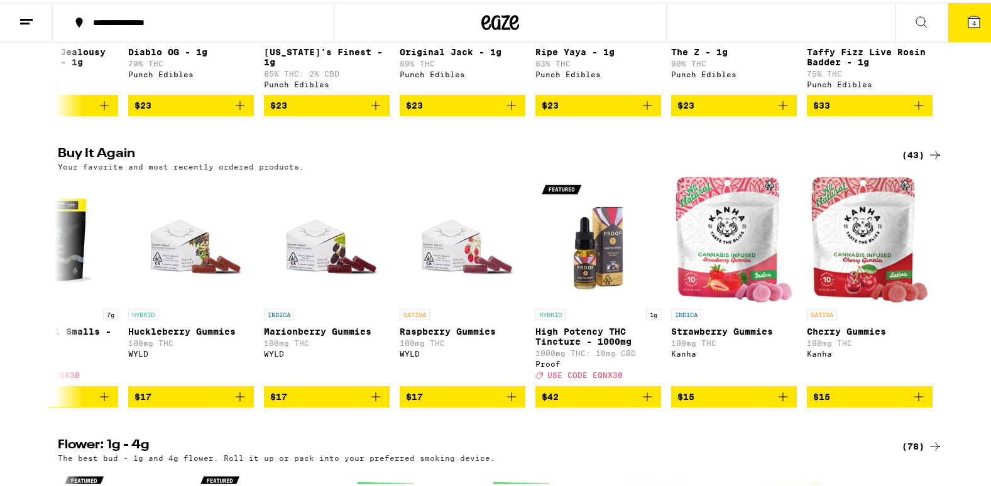
click at [980, 25] on button "4" at bounding box center [974, 20] width 53 height 39
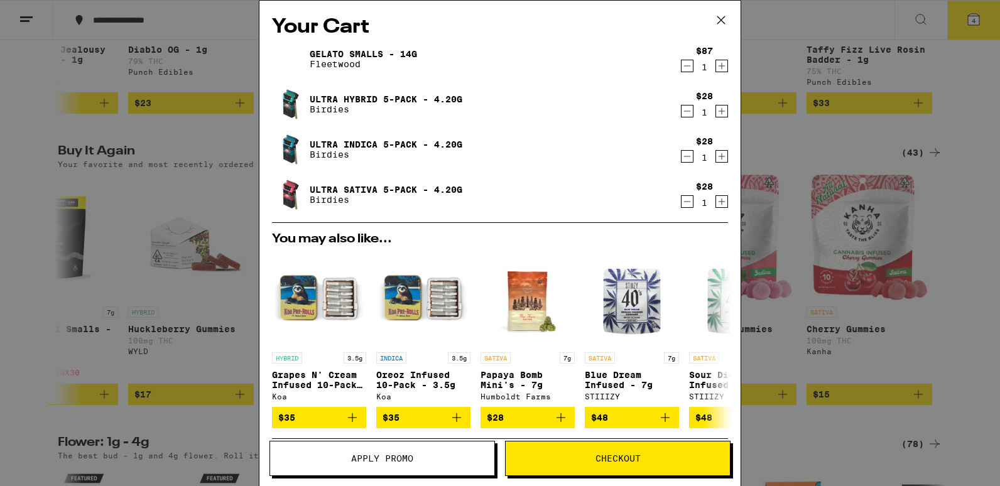
click at [683, 68] on icon "Decrement" at bounding box center [687, 65] width 11 height 15
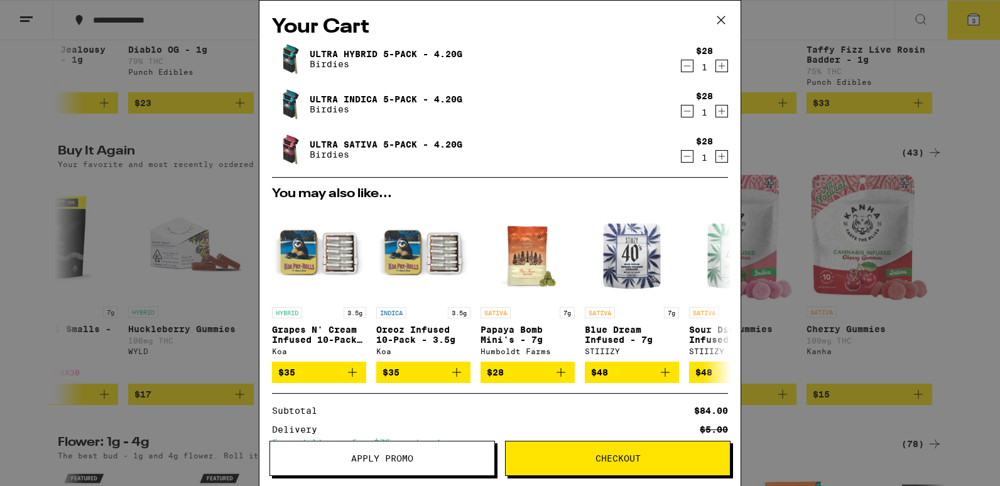
click at [974, 104] on div "Your Cart Ultra Hybrid 5-Pack - 4.20g Birdies $28 1 Ultra Indica 5-Pack - 4.20g…" at bounding box center [500, 243] width 1000 height 486
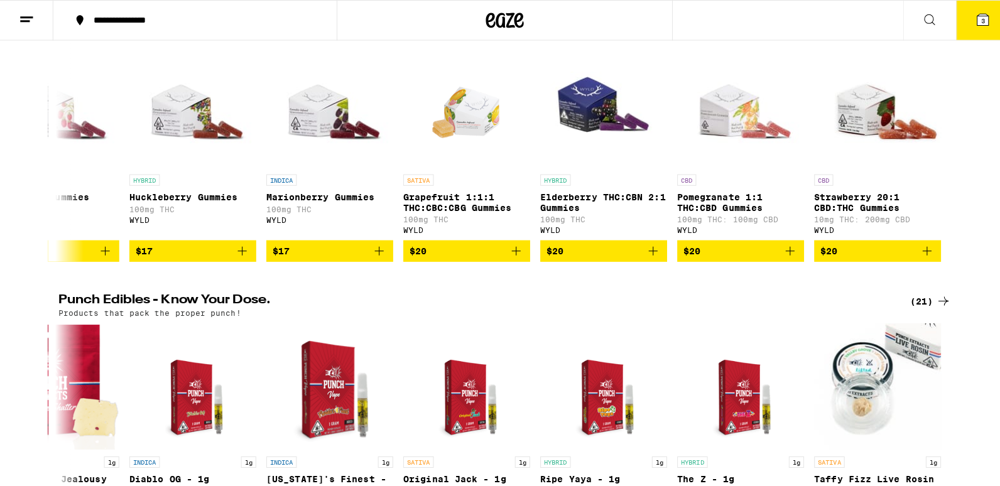
scroll to position [36, 0]
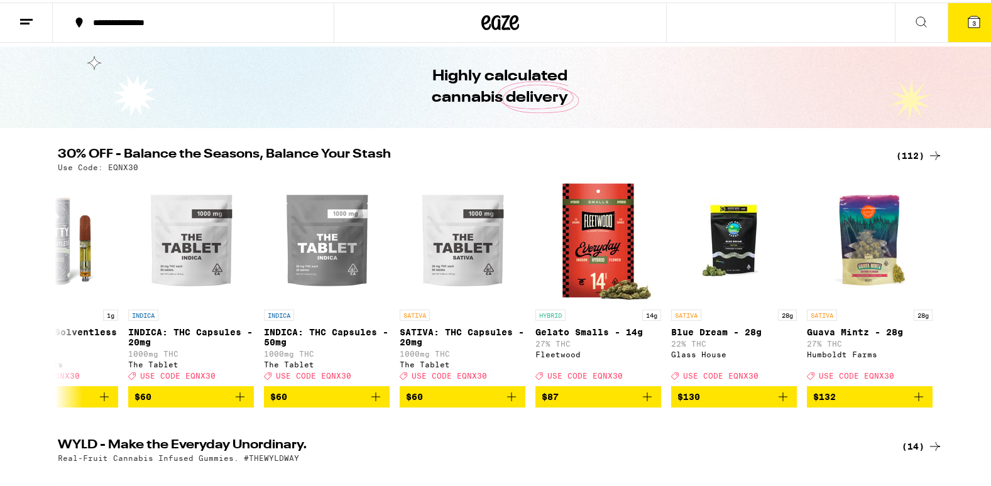
click at [968, 15] on icon at bounding box center [973, 19] width 11 height 11
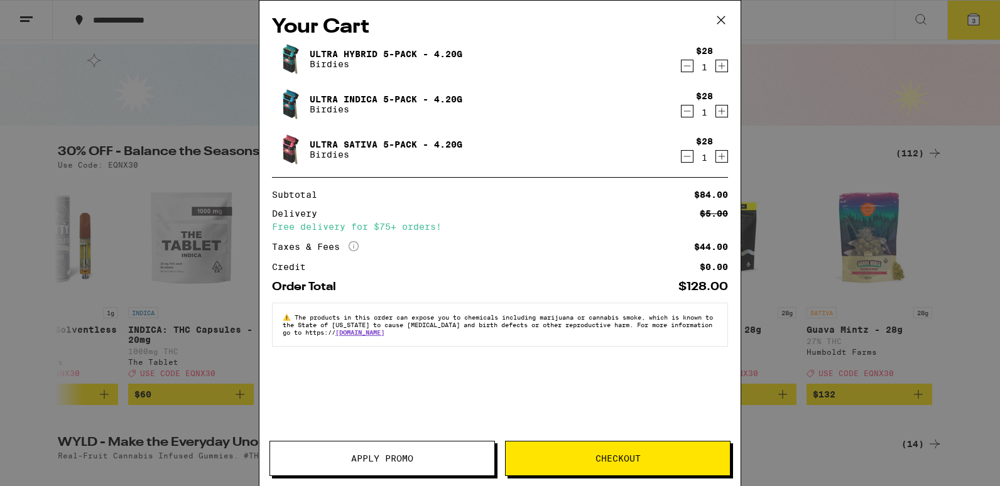
click at [375, 463] on span "Apply Promo" at bounding box center [382, 458] width 62 height 9
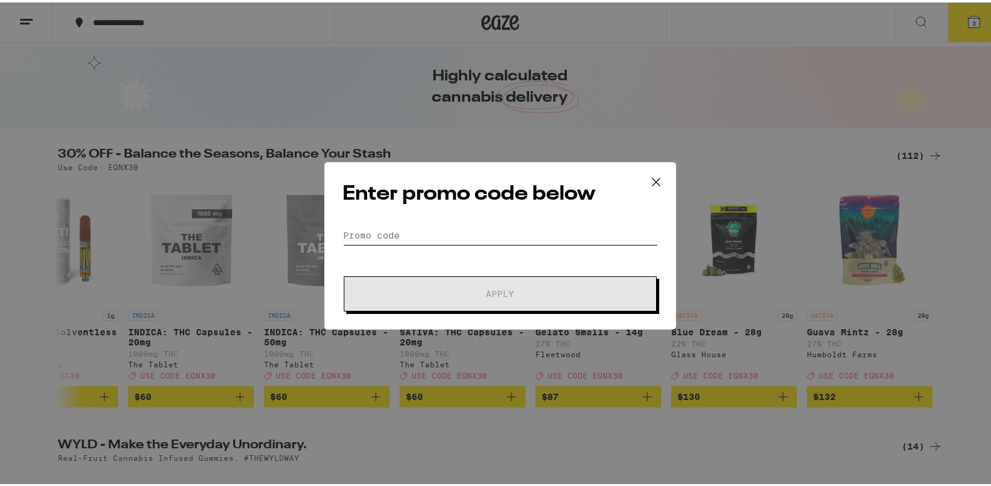
click at [390, 231] on input "Promo Code" at bounding box center [499, 233] width 315 height 19
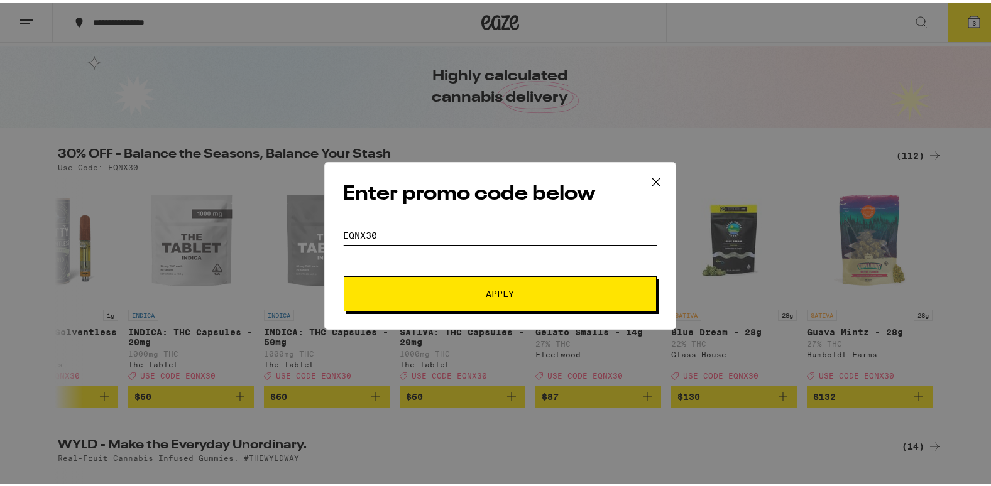
type input "EQNX30"
click at [393, 287] on span "Apply" at bounding box center [500, 291] width 226 height 9
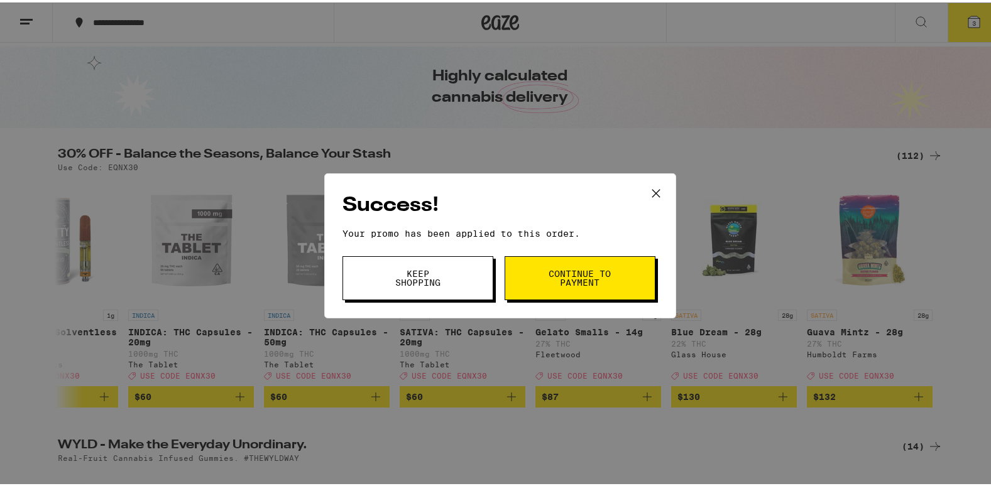
click at [654, 188] on icon at bounding box center [656, 191] width 8 height 8
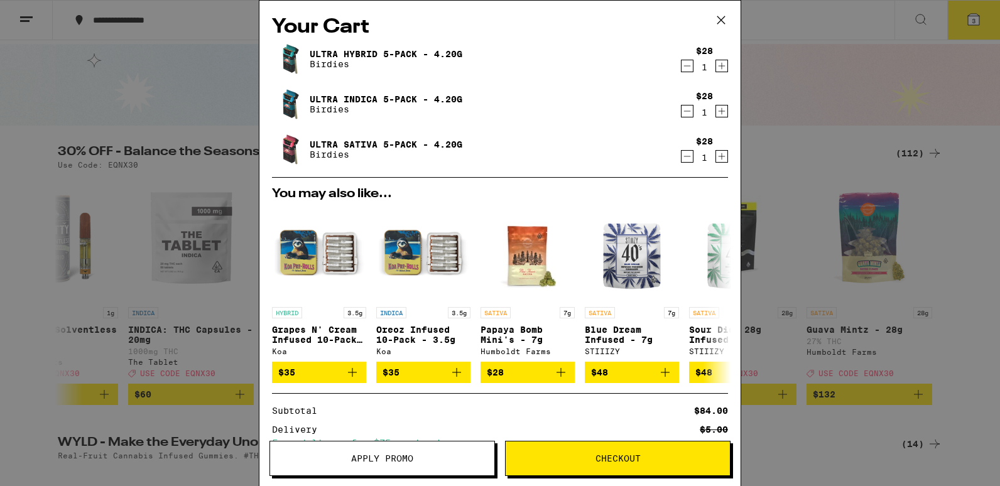
click at [721, 25] on icon at bounding box center [721, 20] width 19 height 19
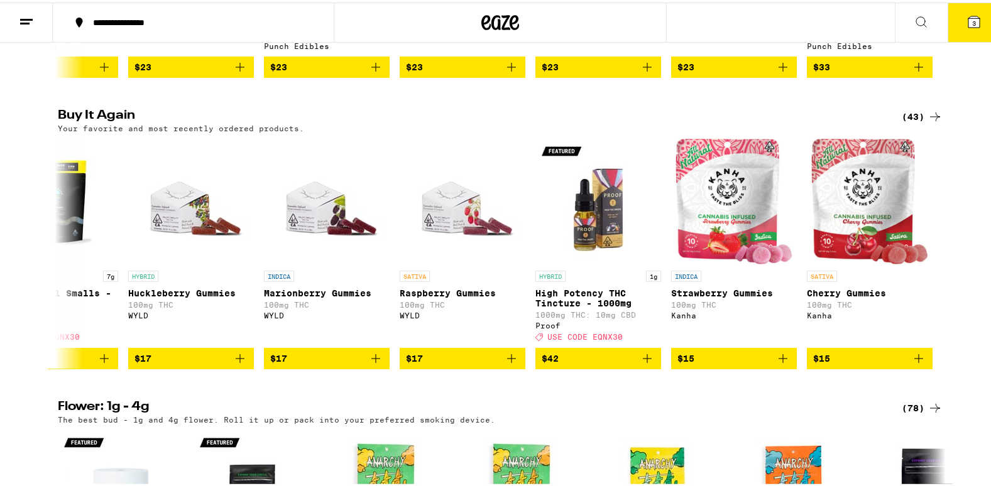
scroll to position [948, 0]
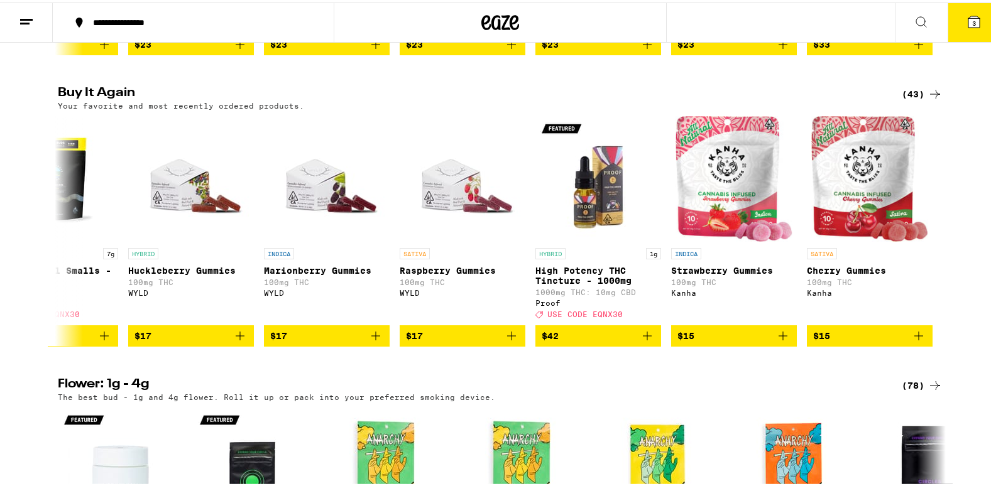
click at [25, 277] on div "Buy It Again (43) Your favorite and most recently ordered products. HYBRID 3.5g…" at bounding box center [500, 214] width 1000 height 260
click at [68, 246] on div at bounding box center [65, 228] width 35 height 35
click at [61, 236] on icon at bounding box center [65, 228] width 15 height 15
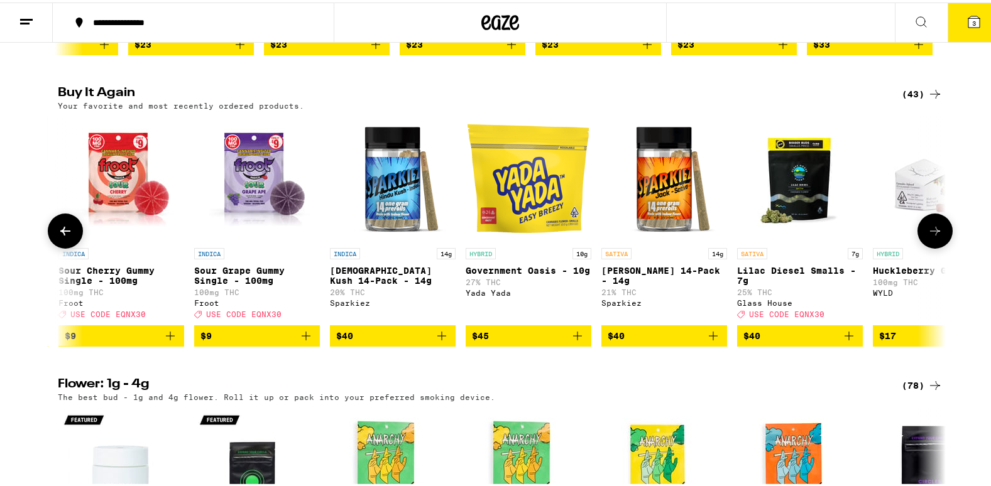
scroll to position [0, 4204]
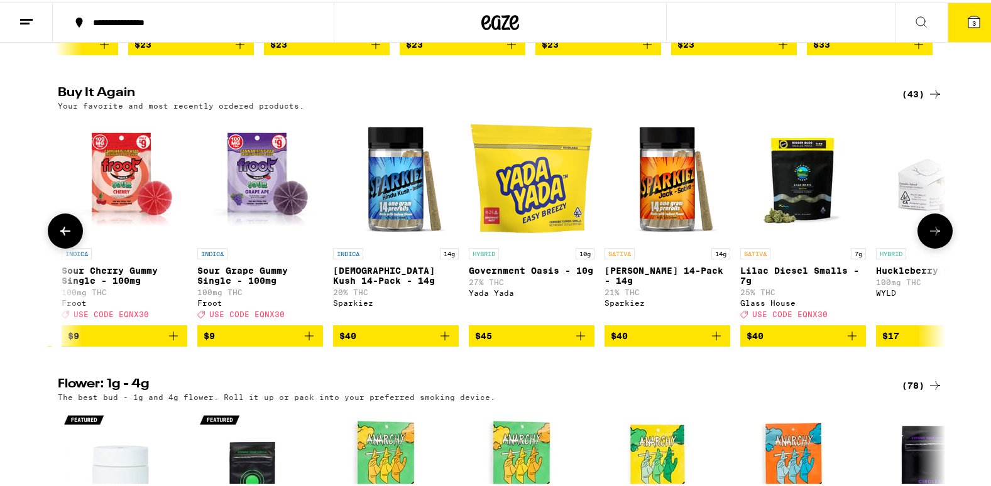
click at [75, 246] on button at bounding box center [65, 228] width 35 height 35
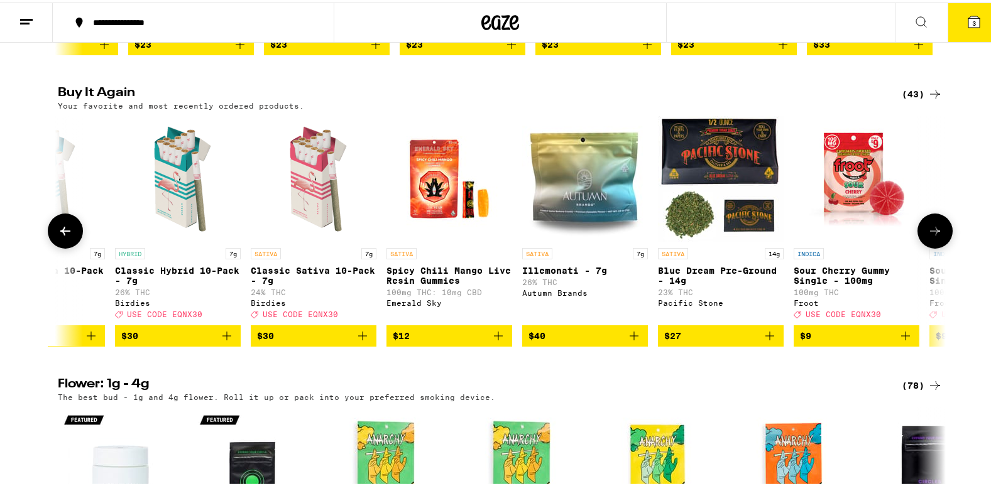
scroll to position [0, 3456]
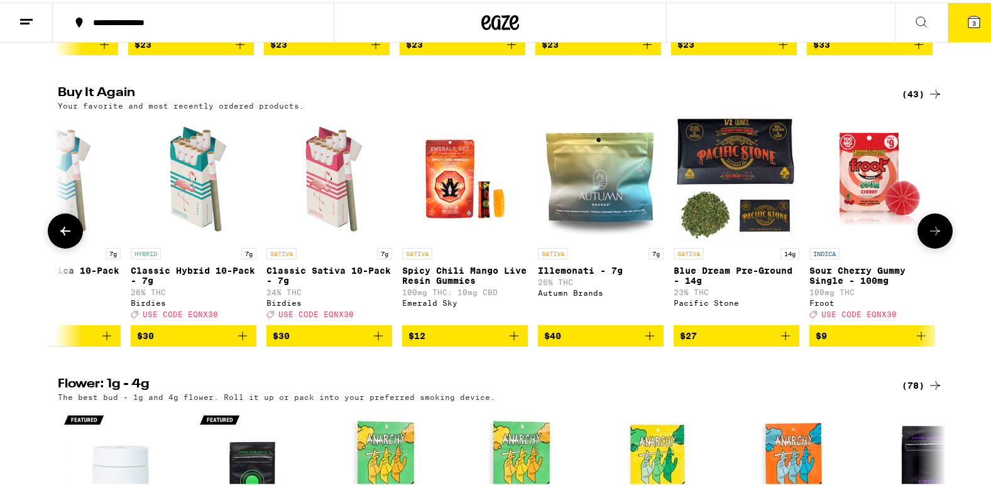
click at [64, 236] on icon at bounding box center [65, 228] width 15 height 15
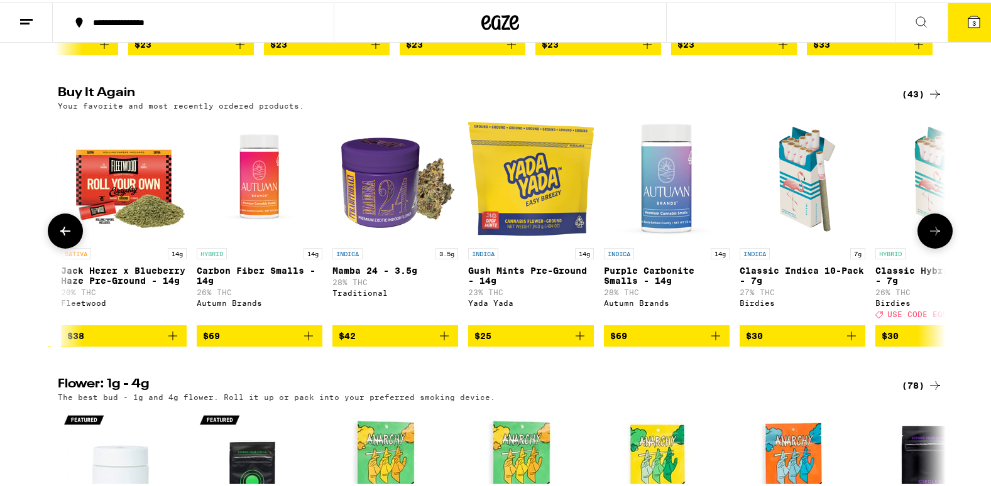
scroll to position [0, 2708]
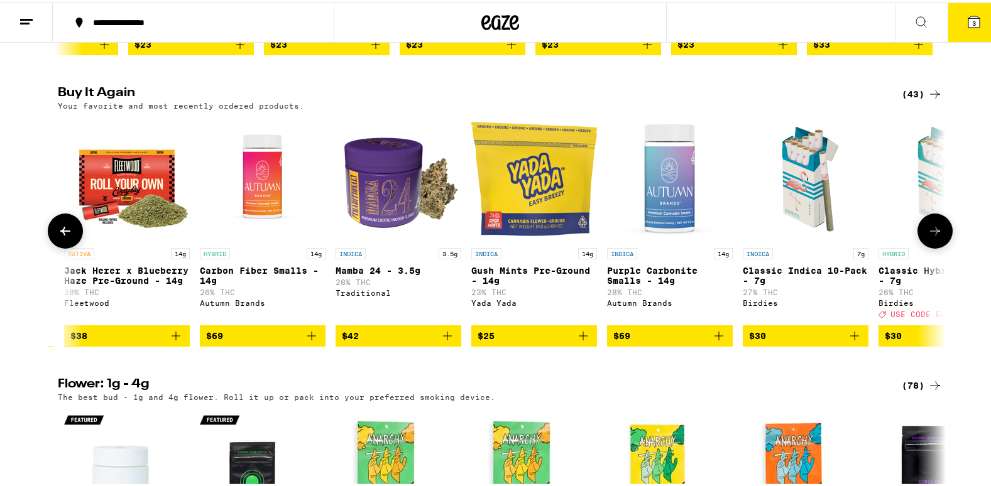
click at [63, 236] on icon at bounding box center [65, 228] width 15 height 15
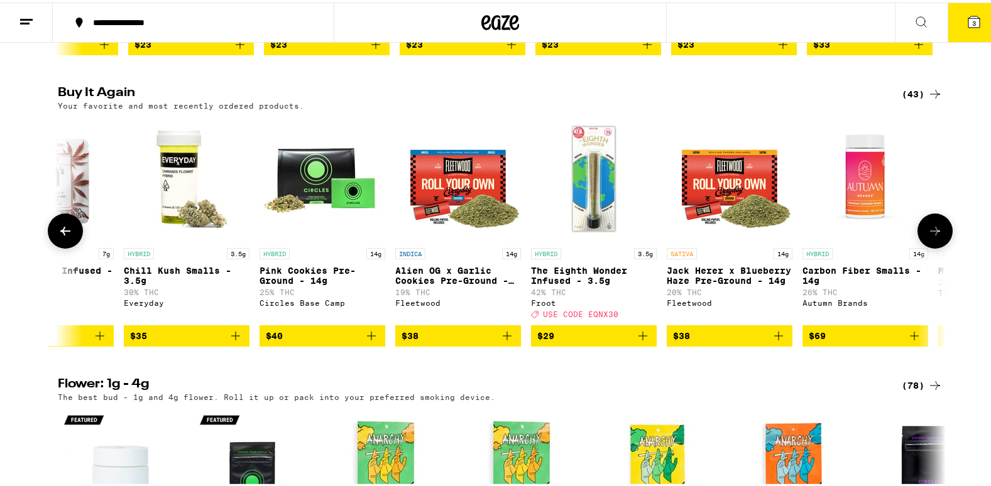
scroll to position [0, 1961]
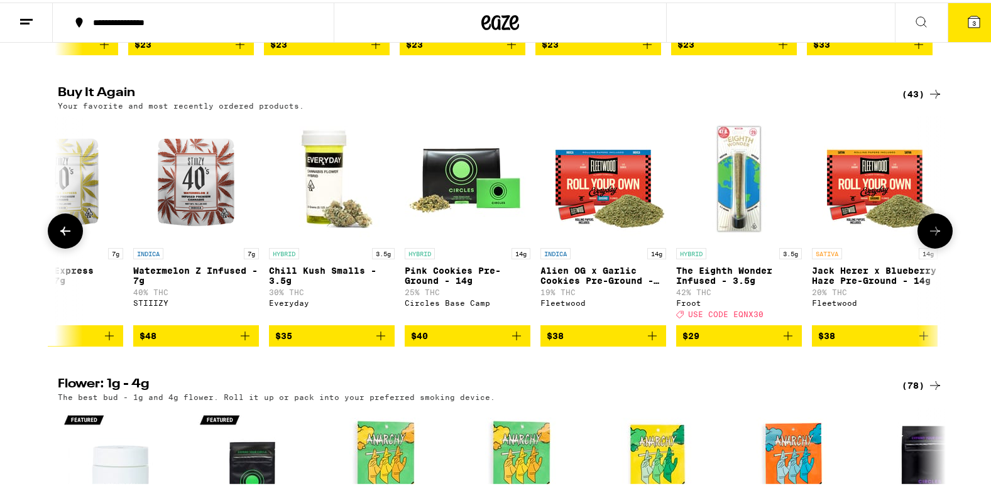
click at [58, 236] on icon at bounding box center [65, 228] width 15 height 15
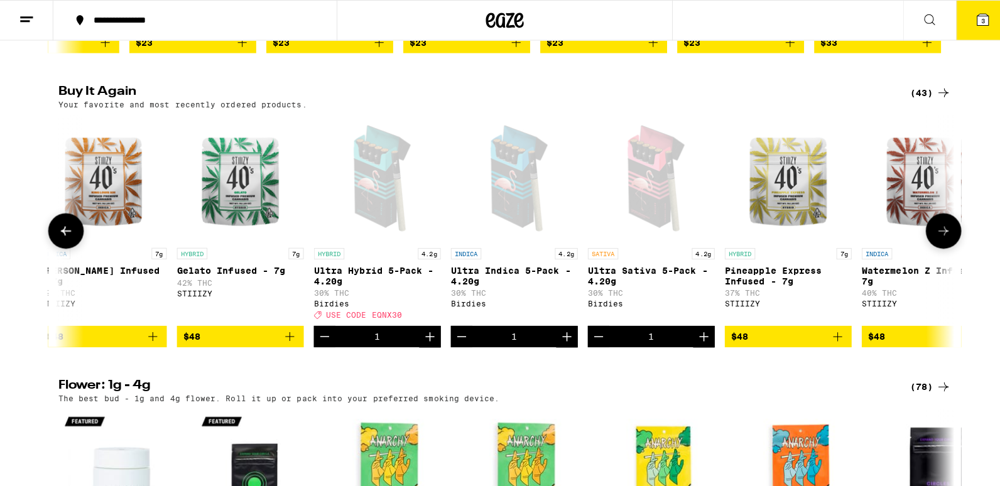
scroll to position [0, 1213]
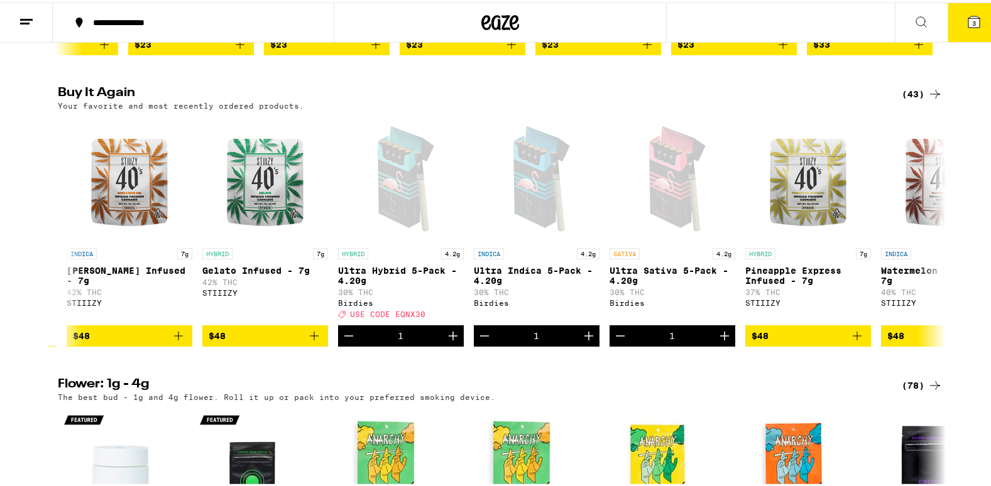
click at [968, 25] on icon at bounding box center [973, 19] width 11 height 11
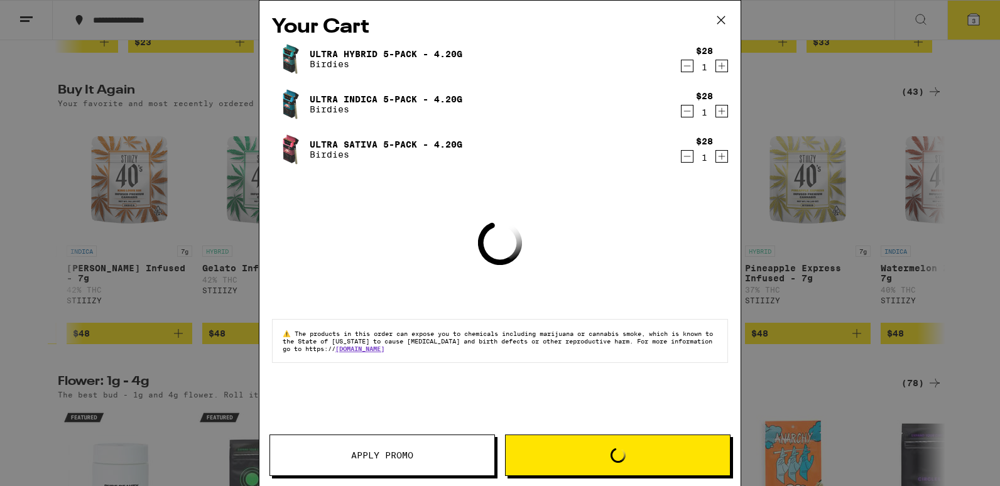
click at [685, 111] on icon "Decrement" at bounding box center [687, 111] width 11 height 15
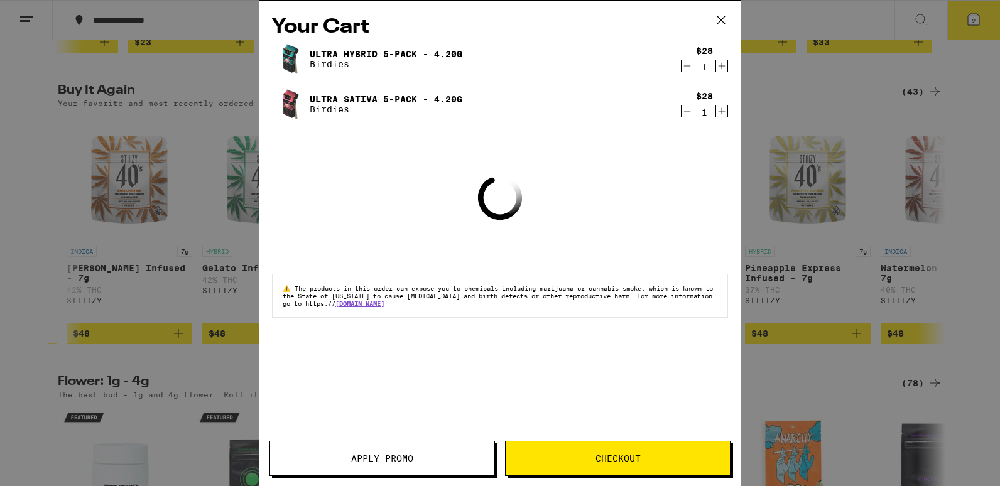
click at [684, 107] on icon "Decrement" at bounding box center [687, 111] width 11 height 15
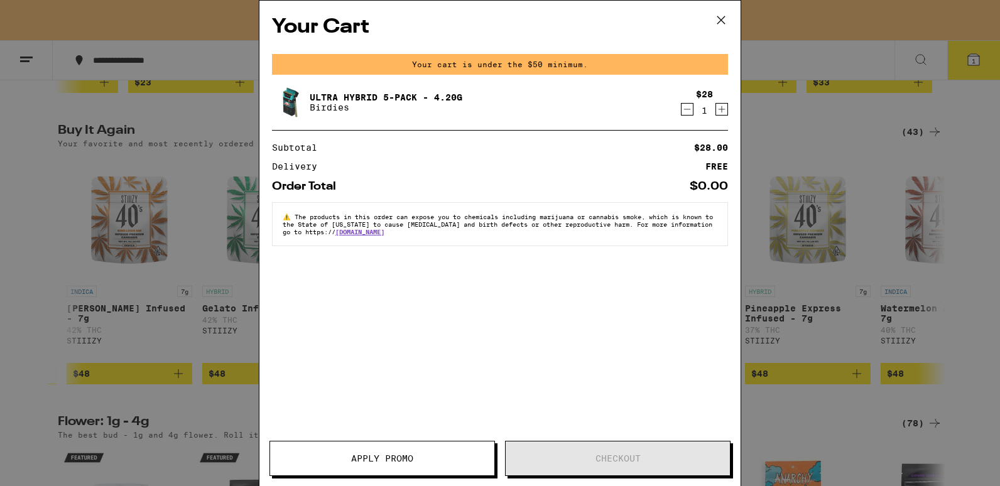
scroll to position [988, 0]
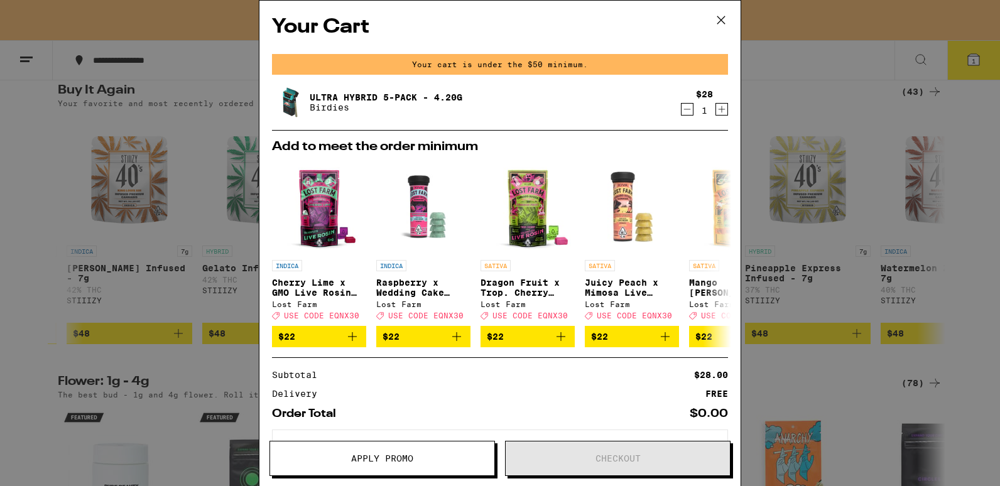
click at [716, 109] on icon "Increment" at bounding box center [721, 109] width 11 height 15
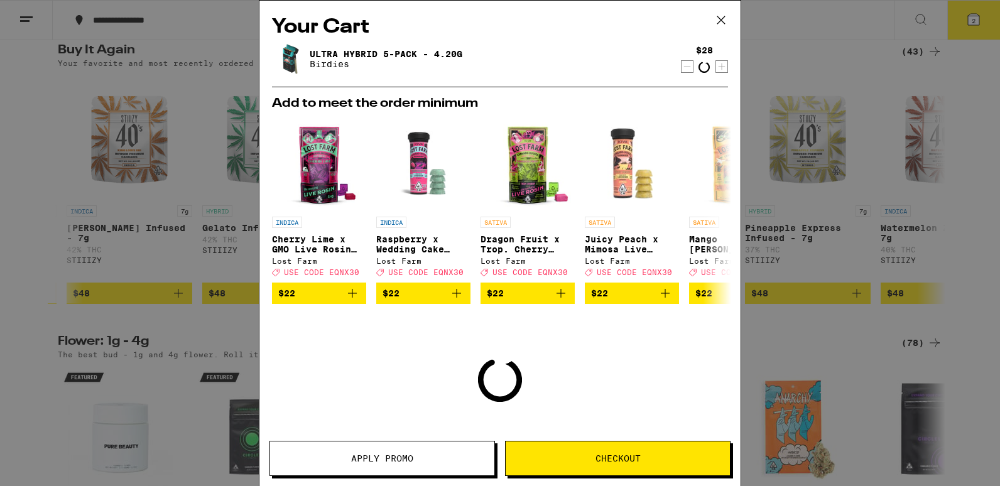
scroll to position [948, 0]
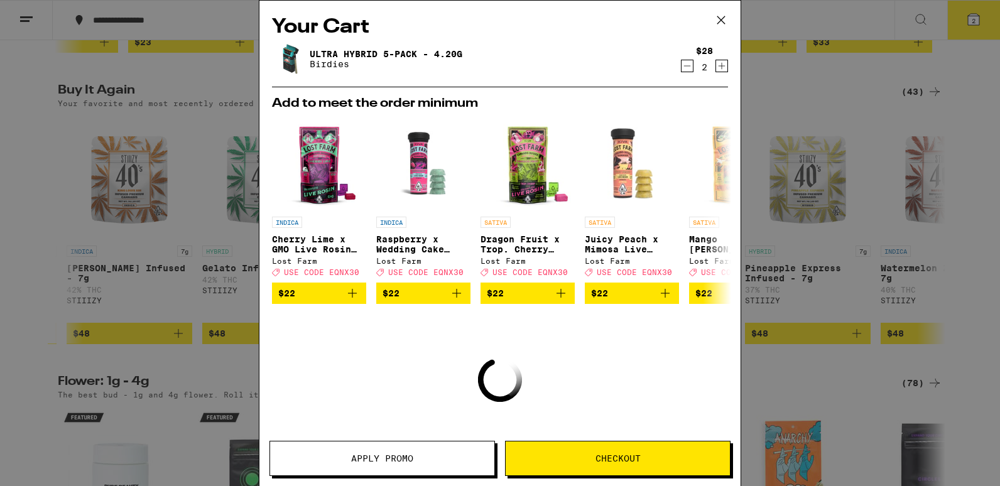
click at [719, 67] on icon "Increment" at bounding box center [722, 66] width 7 height 7
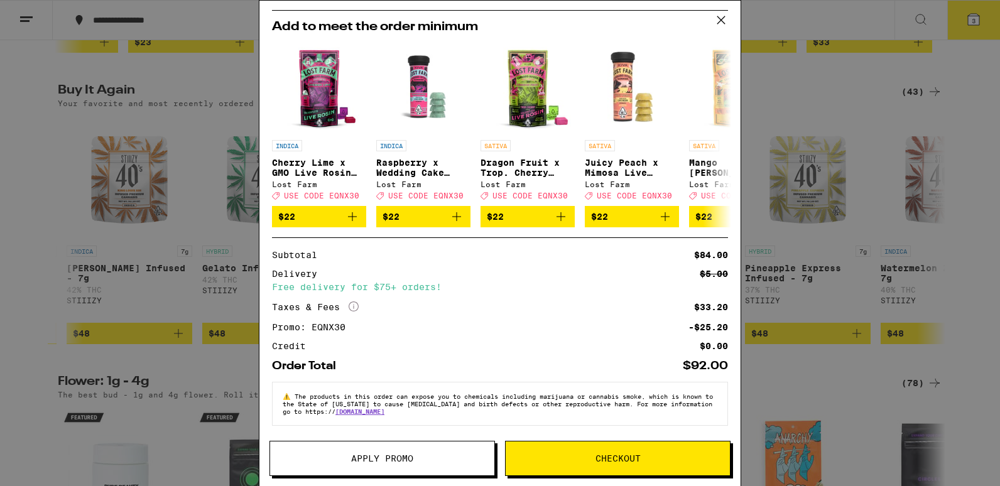
scroll to position [86, 0]
click at [613, 465] on button "Checkout" at bounding box center [618, 458] width 226 height 35
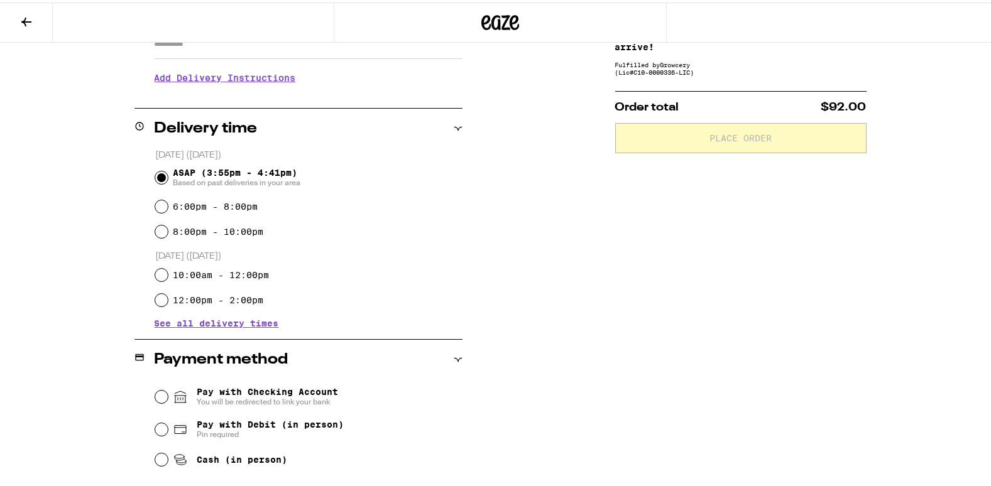
scroll to position [249, 0]
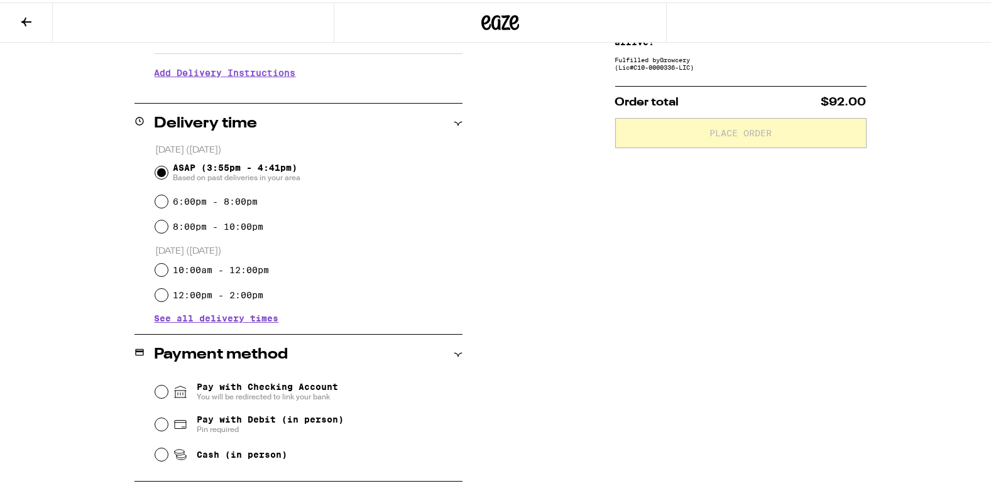
click at [296, 425] on span "Pin required" at bounding box center [270, 427] width 147 height 10
click at [168, 425] on input "Pay with Debit (in person) Pin required" at bounding box center [161, 422] width 13 height 13
radio input "true"
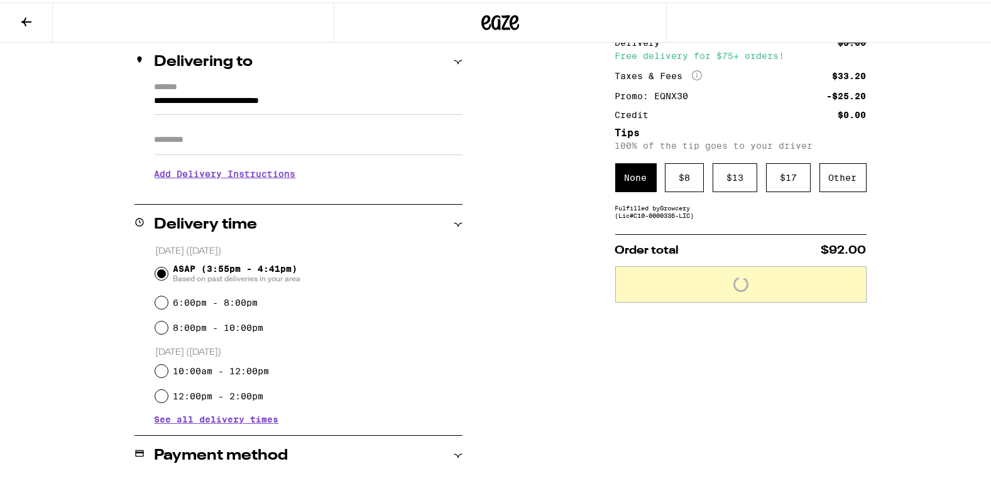
scroll to position [141, 0]
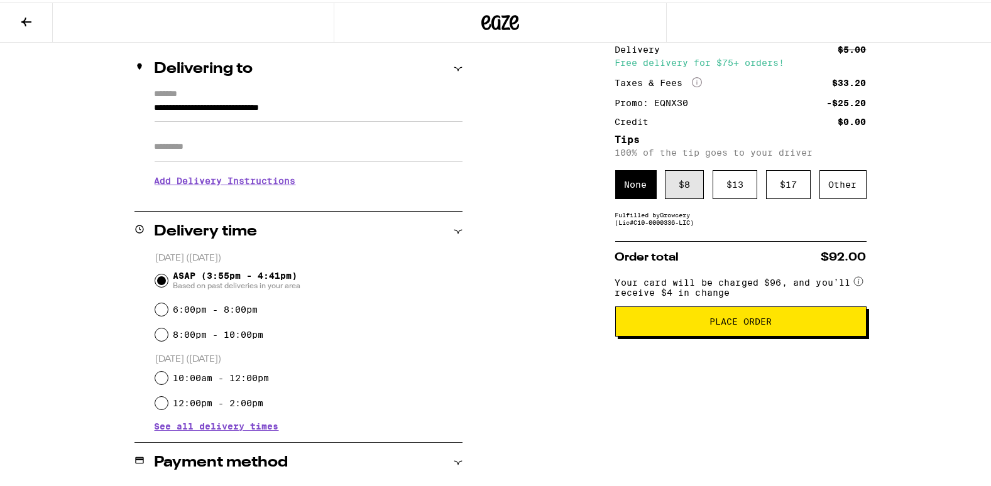
click at [677, 183] on div "$ 8" at bounding box center [684, 182] width 39 height 29
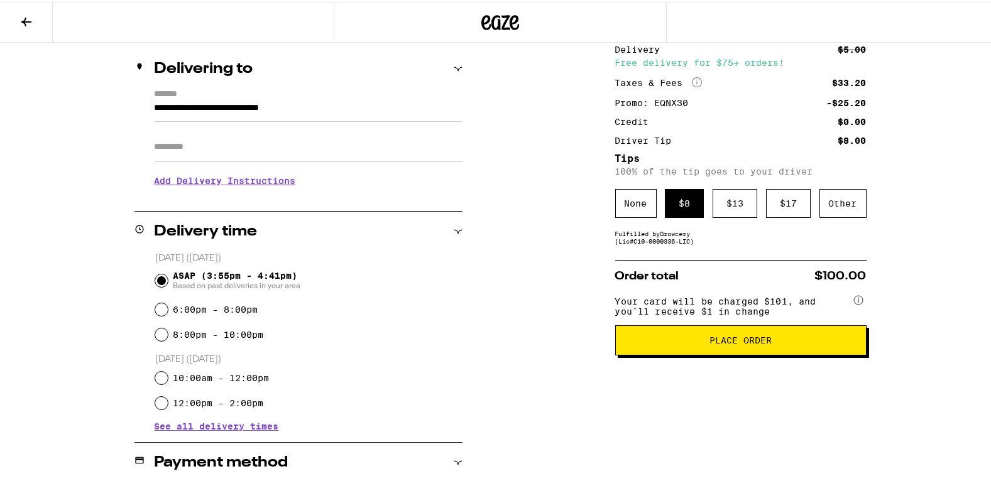
click at [727, 350] on button "Place Order" at bounding box center [740, 338] width 251 height 30
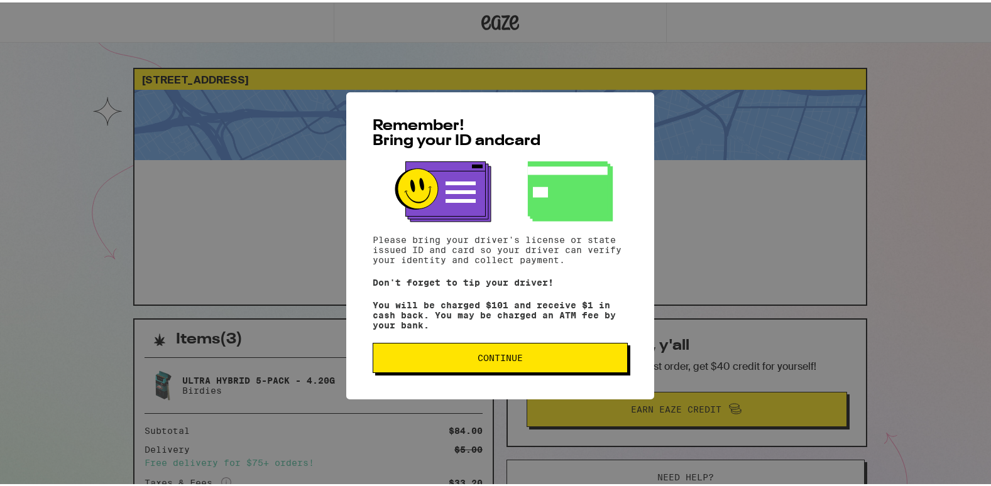
click at [544, 370] on button "Continue" at bounding box center [500, 356] width 255 height 30
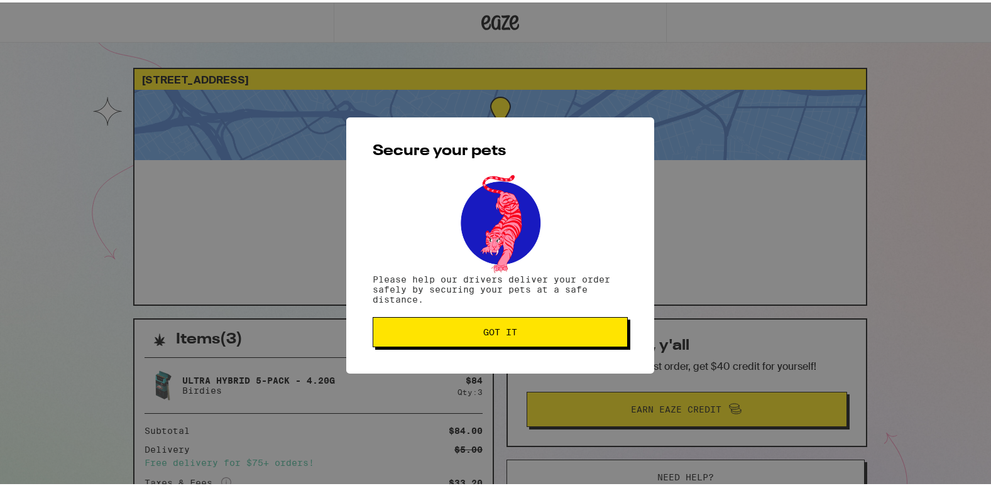
click at [528, 334] on span "Got it" at bounding box center [500, 330] width 234 height 9
